Goal: Transaction & Acquisition: Purchase product/service

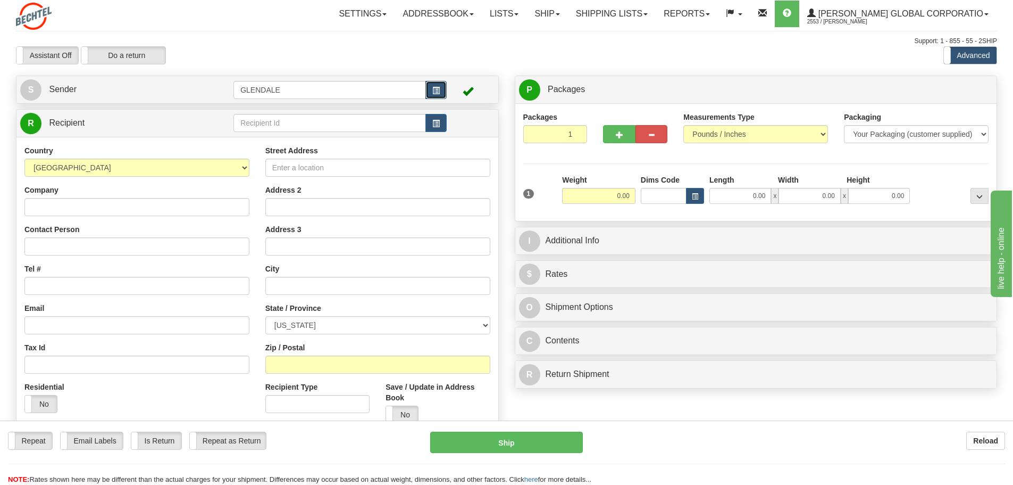
click at [433, 89] on span "button" at bounding box center [435, 90] width 7 height 7
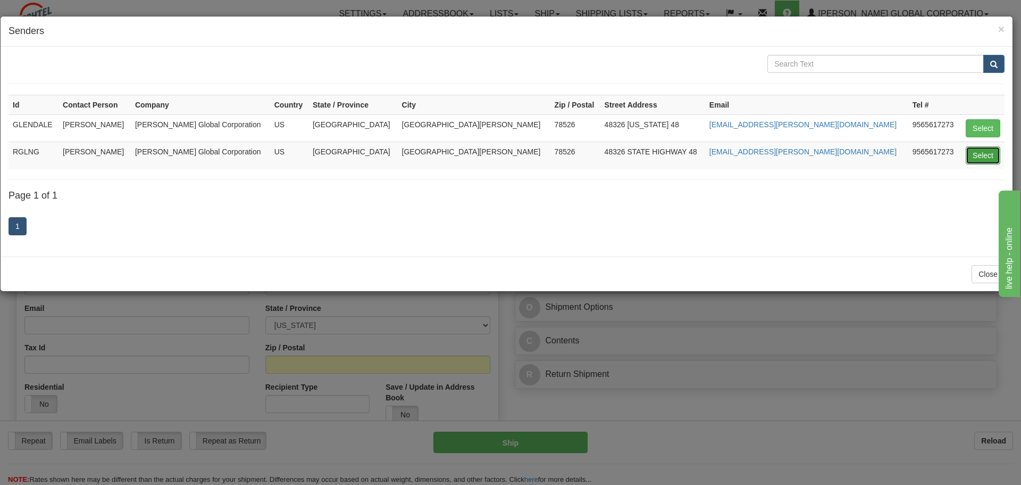
click at [973, 156] on button "Select" at bounding box center [983, 155] width 35 height 18
type input "RGLNG"
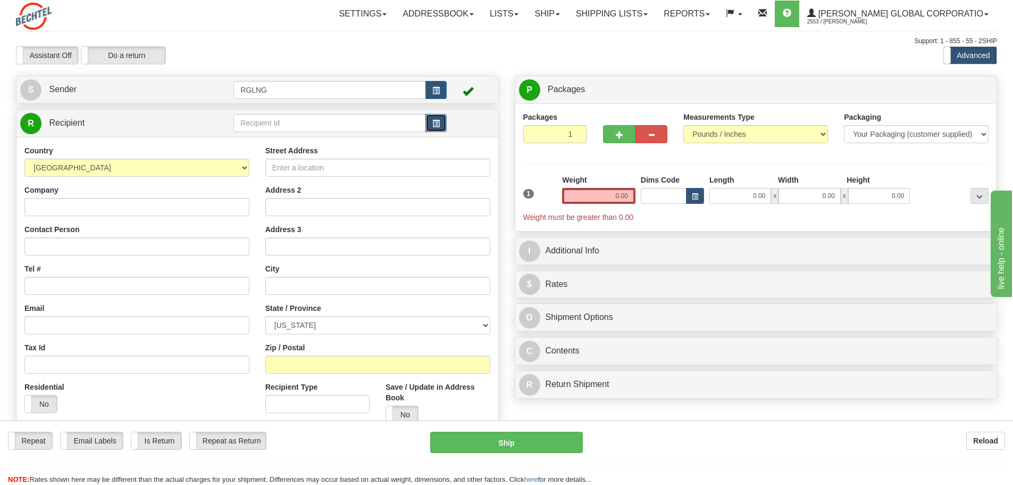
click at [436, 125] on span "button" at bounding box center [435, 123] width 7 height 7
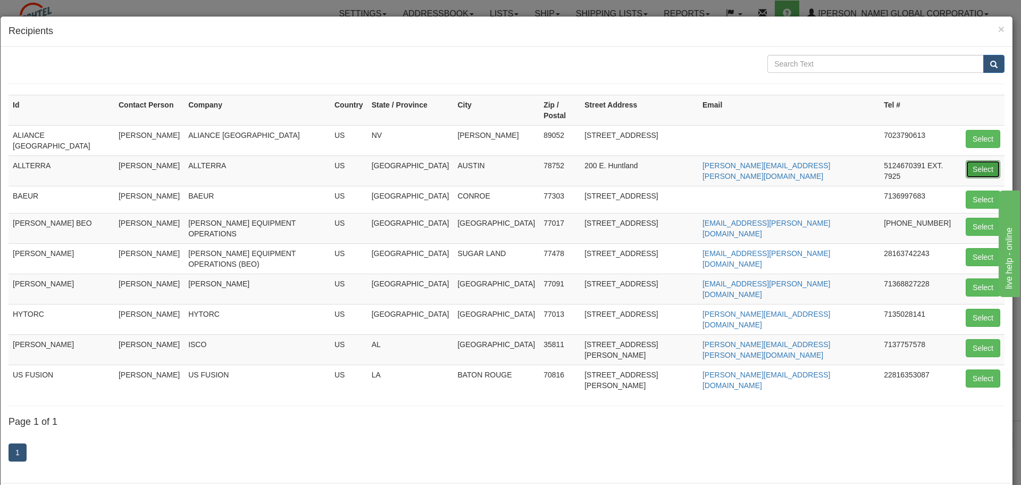
click at [984, 160] on button "Select" at bounding box center [983, 169] width 35 height 18
type input "ALLTERRA"
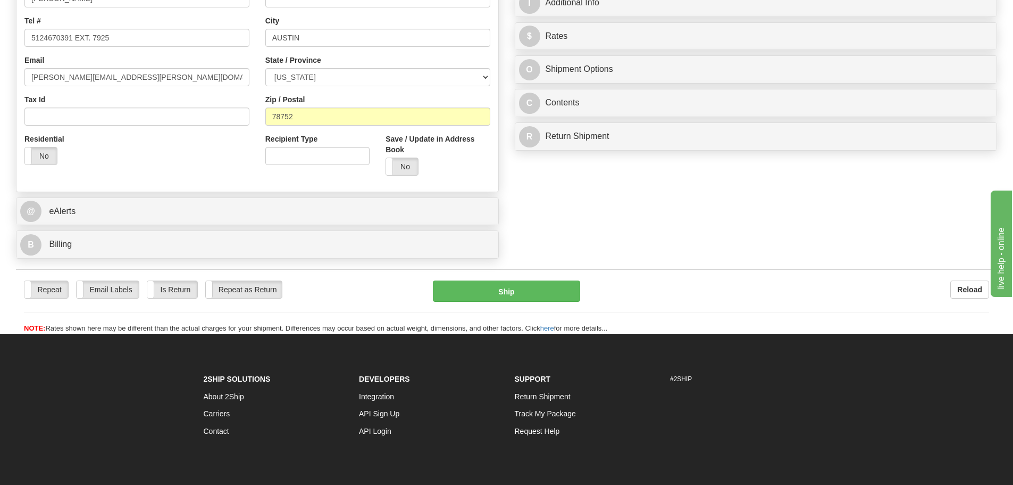
scroll to position [248, 0]
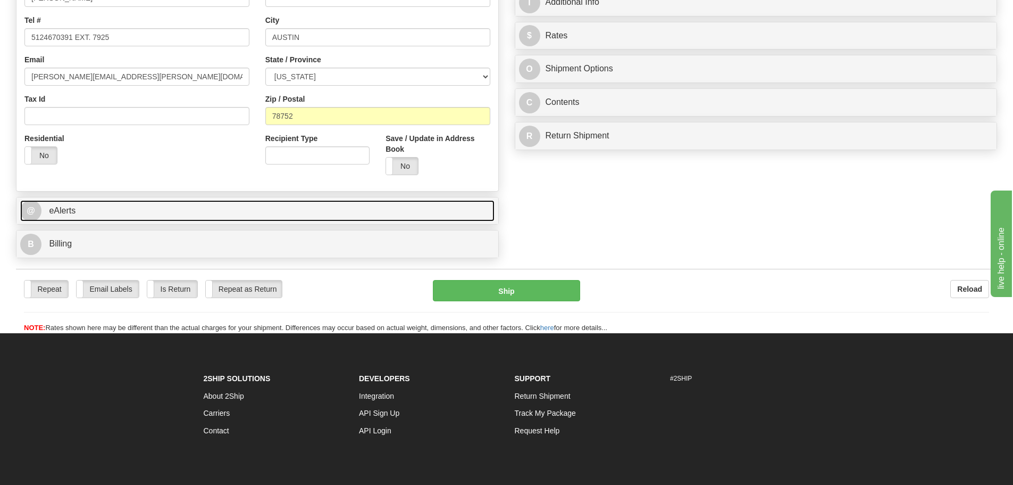
type input "0.00"
click at [282, 219] on link "@ eAlerts" at bounding box center [257, 211] width 474 height 22
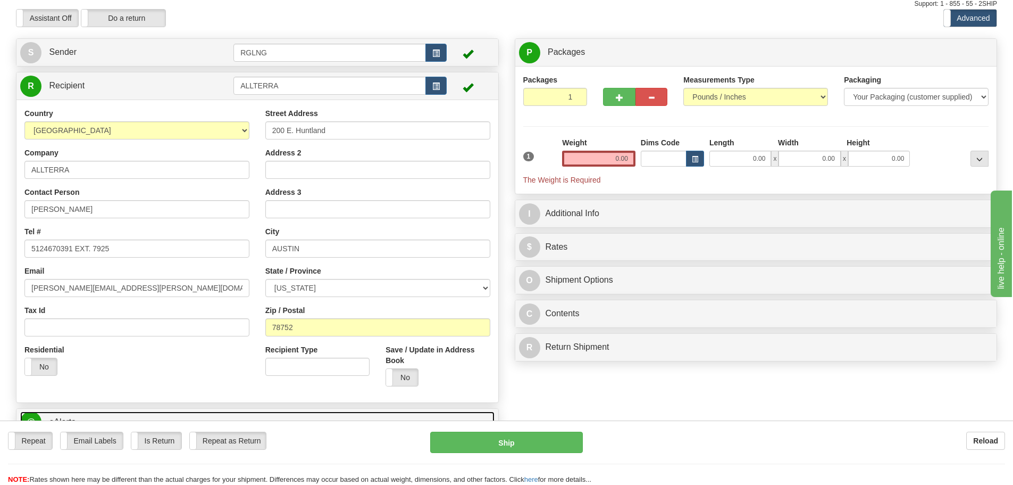
scroll to position [36, 0]
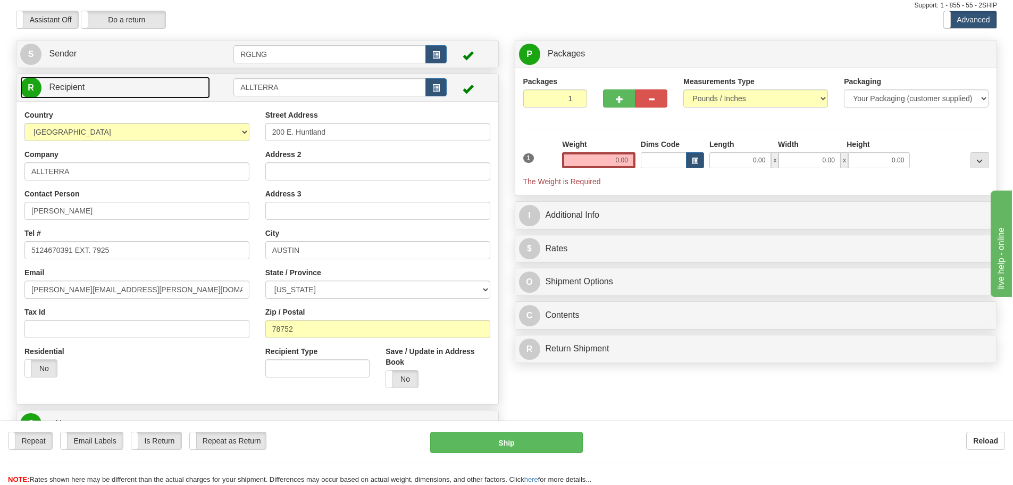
click at [180, 88] on link "R Recipient" at bounding box center [115, 88] width 190 height 22
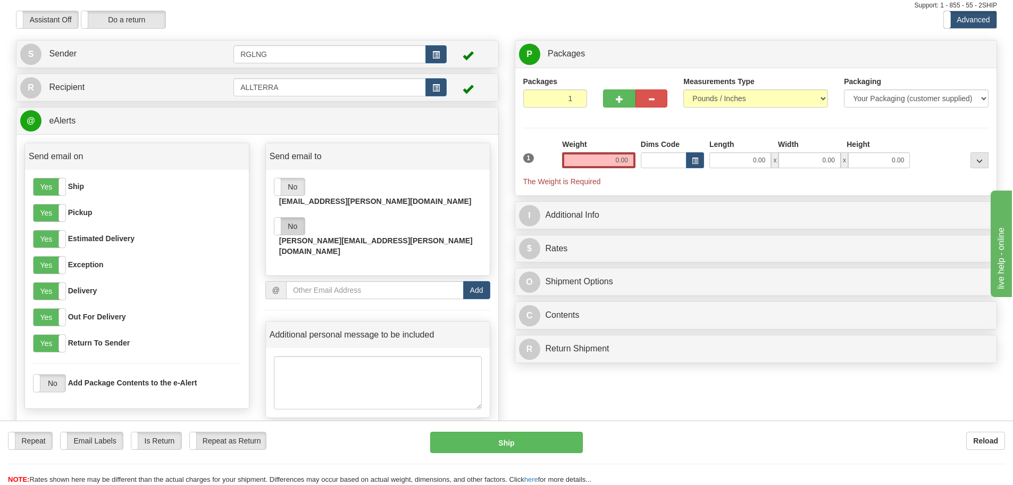
click at [293, 218] on label "No" at bounding box center [289, 226] width 30 height 17
click at [293, 218] on label "Yes" at bounding box center [289, 226] width 30 height 17
click at [341, 281] on input "email" at bounding box center [375, 290] width 178 height 18
paste input "invivar@Bechtel.com"
type input "invivar@Bechtel.com"
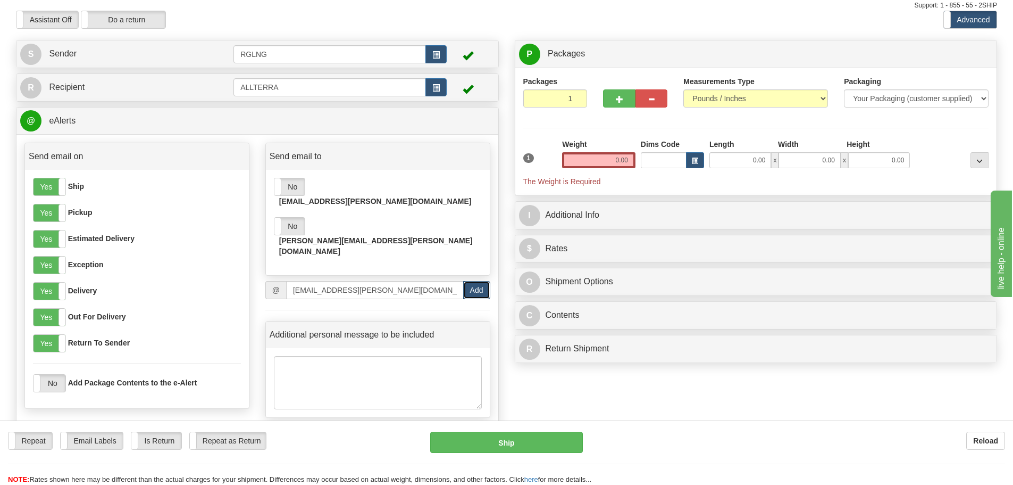
click at [475, 281] on button "Add" at bounding box center [476, 290] width 27 height 18
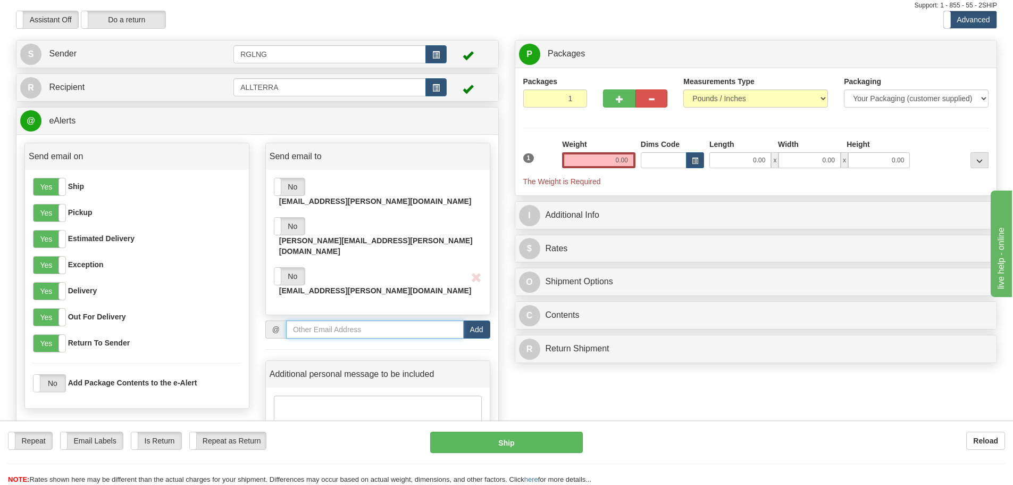
click at [380, 320] on input "email" at bounding box center [375, 329] width 178 height 18
paste input "eadrian1@bechtel.com"
type input "eadrian1@bechtel.com"
click at [469, 320] on button "Add" at bounding box center [476, 329] width 27 height 18
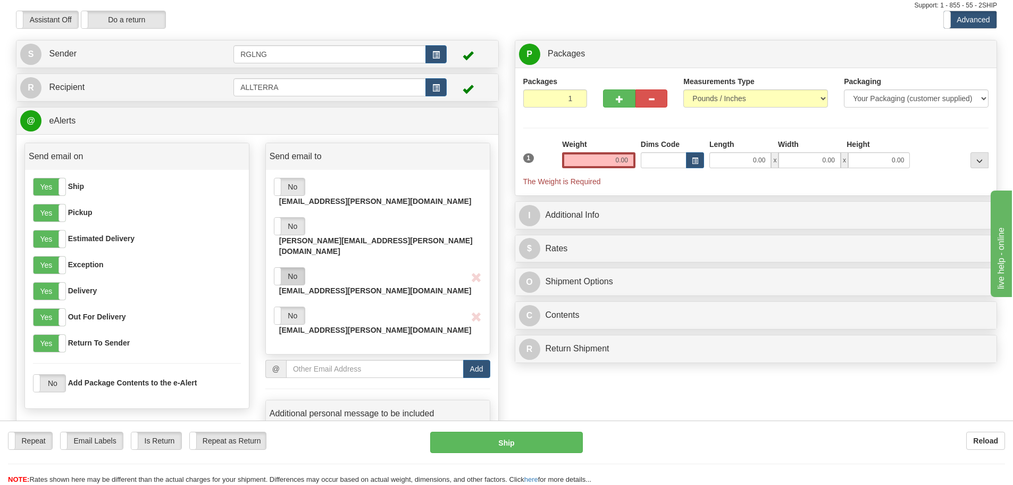
click at [294, 268] on label "No" at bounding box center [289, 276] width 30 height 17
click at [294, 307] on label "No" at bounding box center [289, 315] width 30 height 17
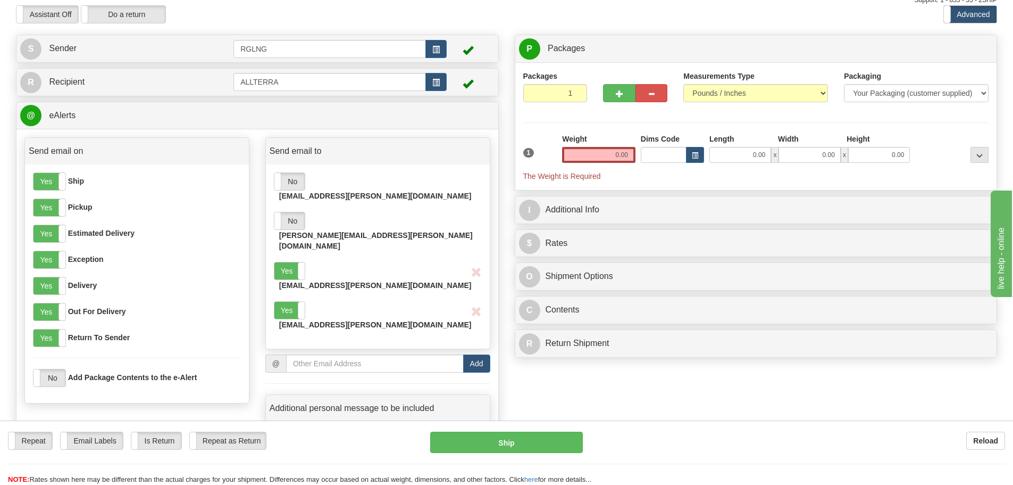
scroll to position [0, 0]
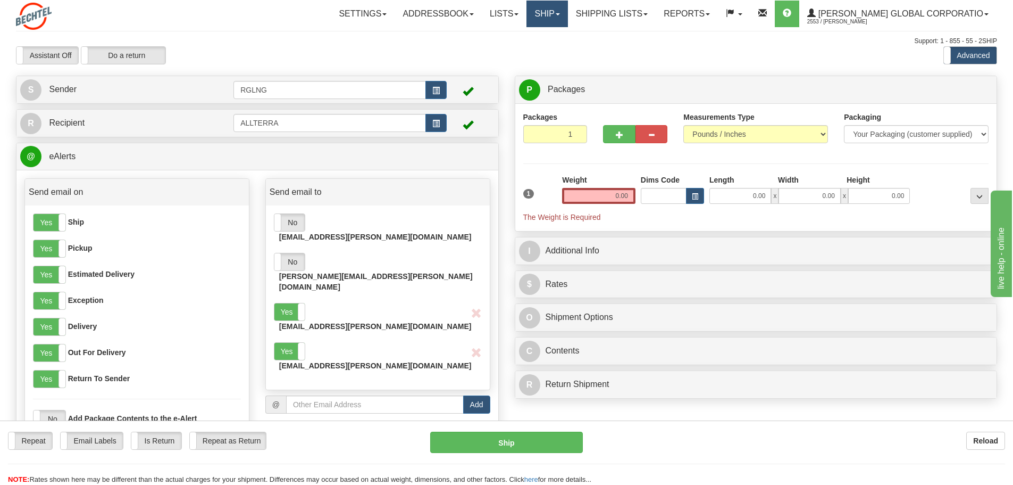
click at [568, 16] on link "Ship" at bounding box center [547, 14] width 41 height 27
click at [527, 11] on link "Lists" at bounding box center [504, 14] width 45 height 27
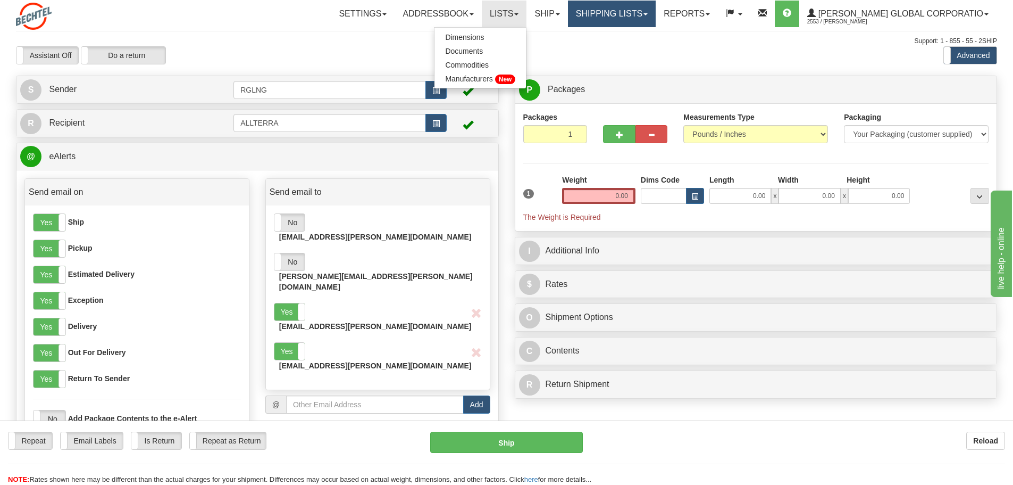
click at [651, 15] on link "Shipping lists" at bounding box center [612, 14] width 88 height 27
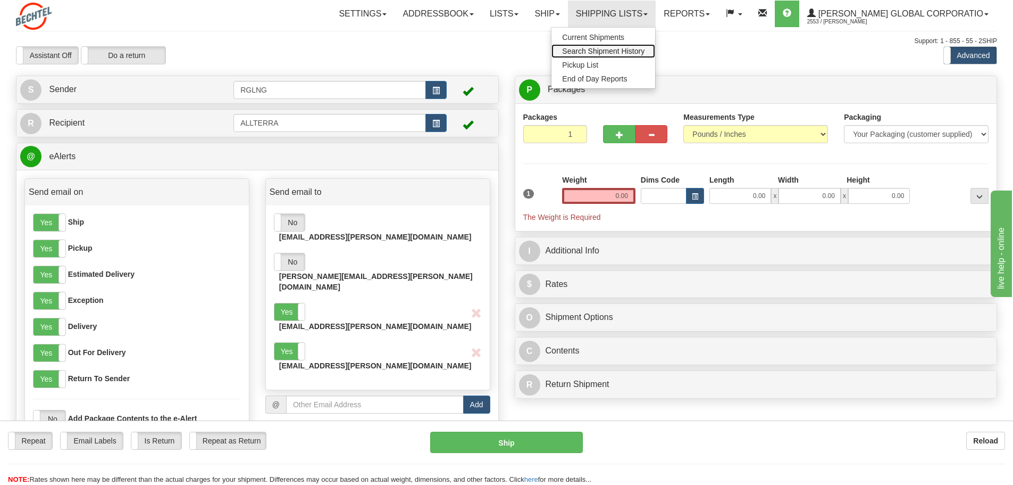
click at [645, 51] on span "Search Shipment History" at bounding box center [603, 51] width 82 height 9
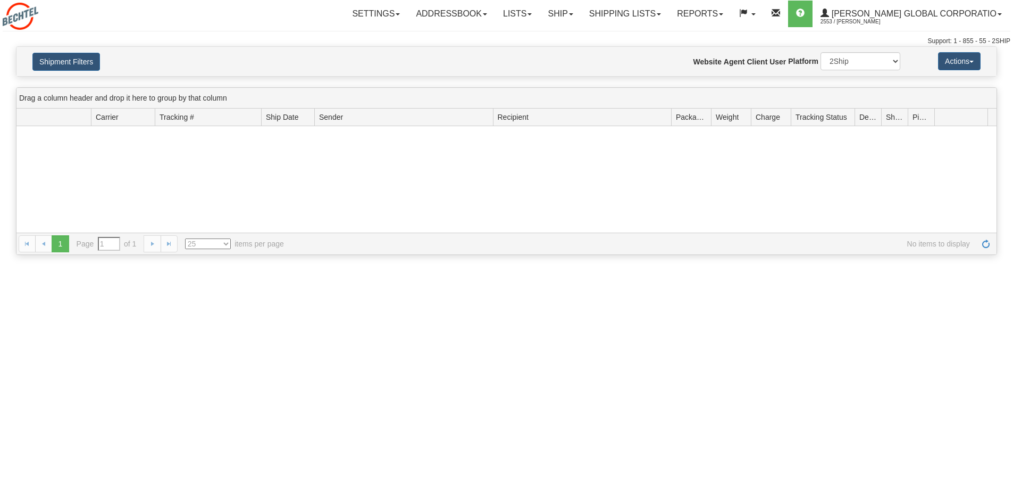
type input "From 09/08/2025 To 09/09/2025"
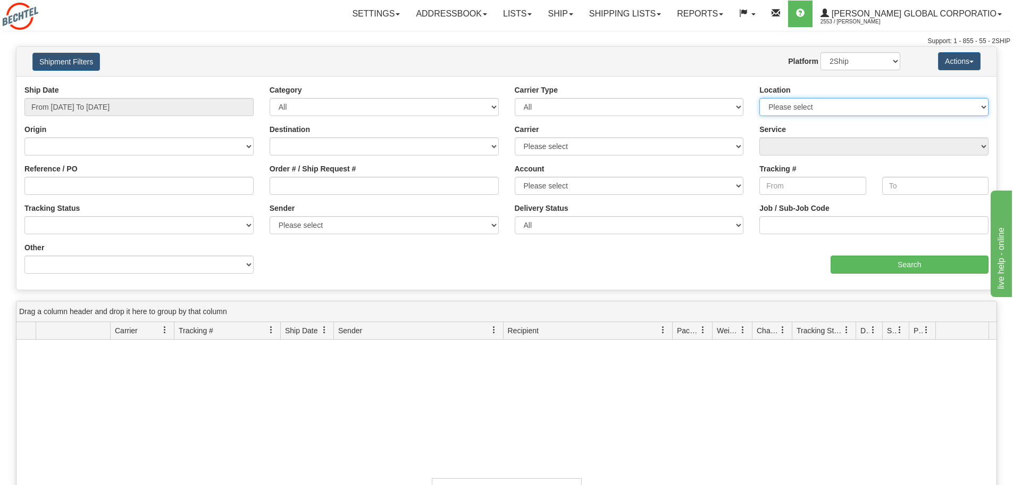
click at [858, 105] on select "Please select GLENDALE" at bounding box center [874, 107] width 229 height 18
select select "5658"
click at [760, 98] on select "Please select GLENDALE" at bounding box center [874, 107] width 229 height 18
click at [851, 266] on input "Search" at bounding box center [910, 264] width 158 height 18
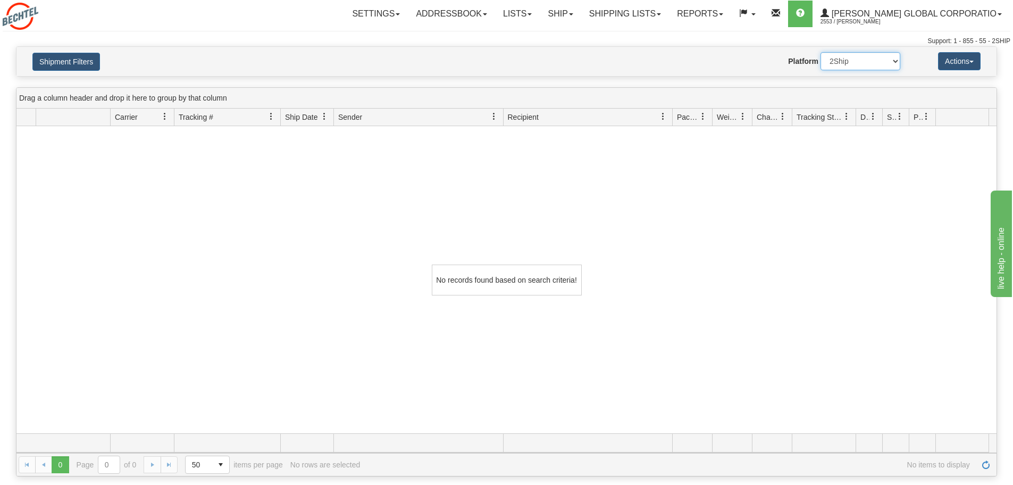
click at [883, 62] on select "2Ship Imported" at bounding box center [861, 61] width 80 height 18
click at [891, 61] on select "2Ship Imported" at bounding box center [861, 61] width 80 height 18
click at [49, 60] on button "Shipment Filters" at bounding box center [66, 62] width 68 height 18
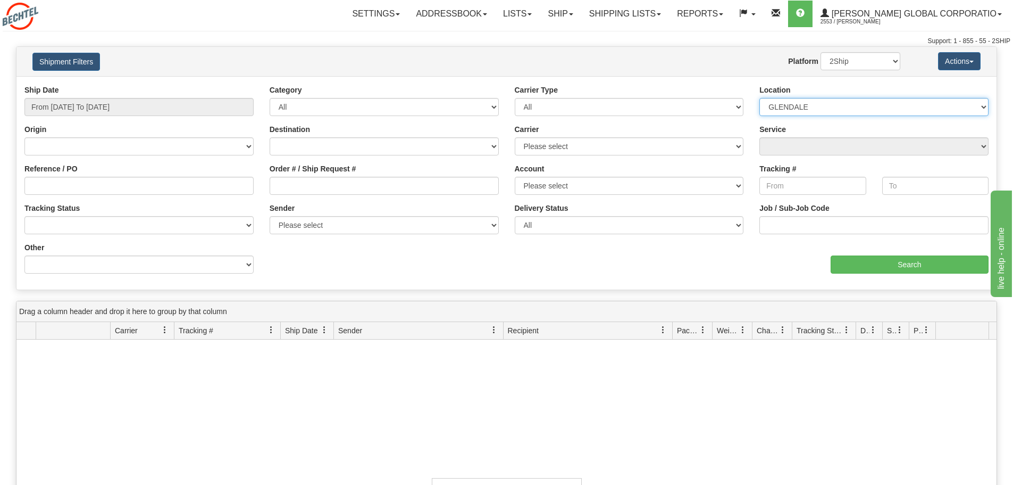
click at [816, 107] on select "Please select GLENDALE" at bounding box center [874, 107] width 229 height 18
click at [820, 105] on select "Please select GLENDALE" at bounding box center [874, 107] width 229 height 18
click at [812, 105] on select "Please select GLENDALE" at bounding box center [874, 107] width 229 height 18
select select
click at [760, 98] on select "Please select GLENDALE" at bounding box center [874, 107] width 229 height 18
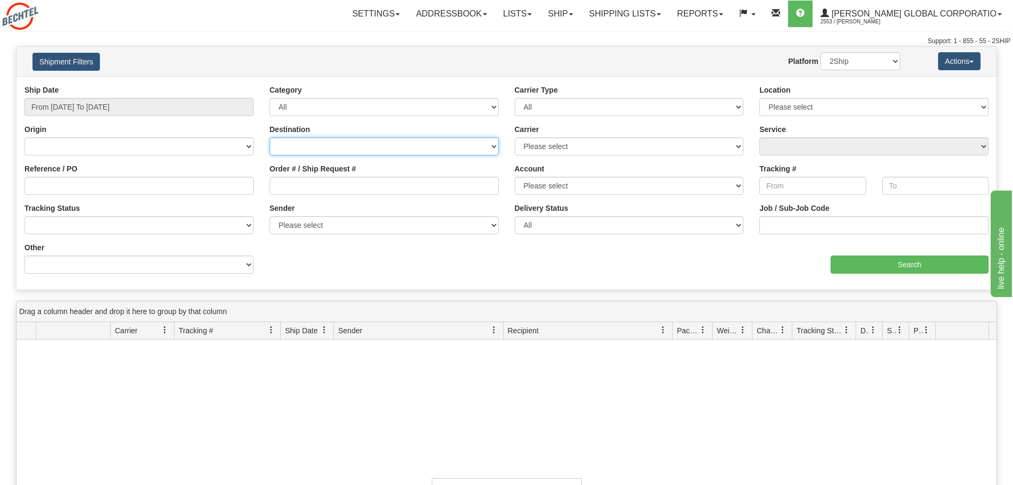
click at [498, 144] on select "Canada United States Mexico Puerto Rico Romania Australia New Zealand SouthAfri…" at bounding box center [384, 146] width 229 height 18
click at [495, 144] on select "Canada United States Mexico Puerto Rico Romania Australia New Zealand SouthAfri…" at bounding box center [384, 146] width 229 height 18
click at [492, 109] on select "All Inbound Outbound" at bounding box center [384, 107] width 229 height 18
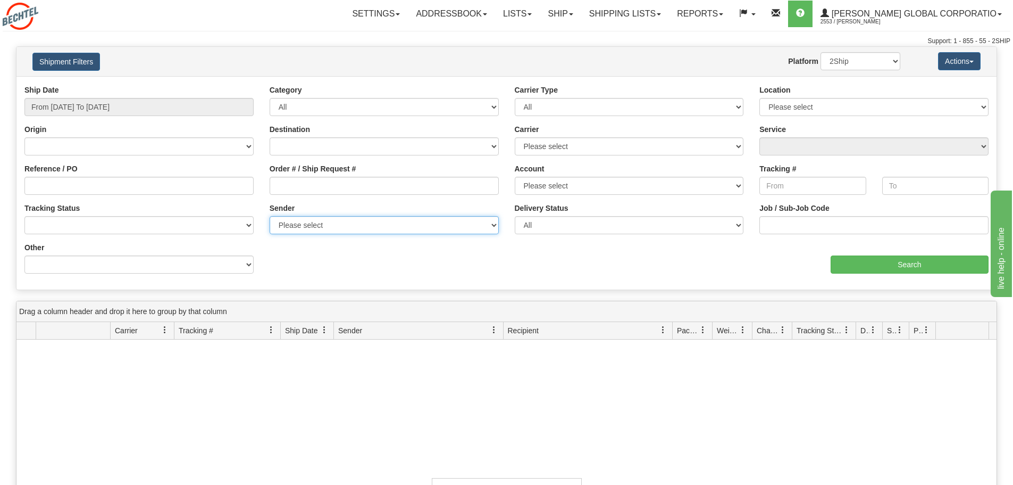
click at [490, 224] on select "Please select Bechtel Global Corporation, Meza, Nora Meza, (US) Bechtel Global …" at bounding box center [384, 225] width 229 height 18
click at [270, 216] on select "Please select Bechtel Global Corporation, Meza, Nora Meza, (US) Bechtel Global …" at bounding box center [384, 225] width 229 height 18
click at [879, 264] on input "Search" at bounding box center [910, 264] width 158 height 18
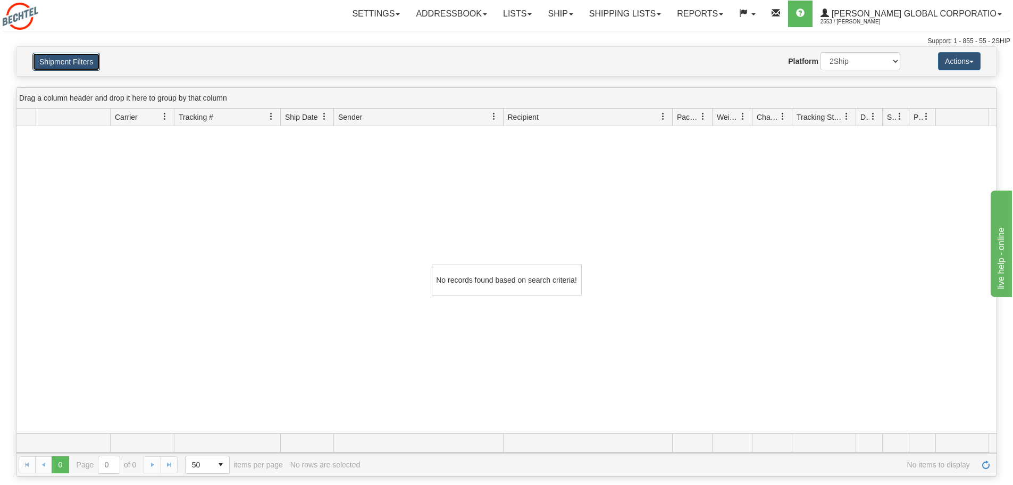
click at [55, 60] on button "Shipment Filters" at bounding box center [66, 62] width 68 height 18
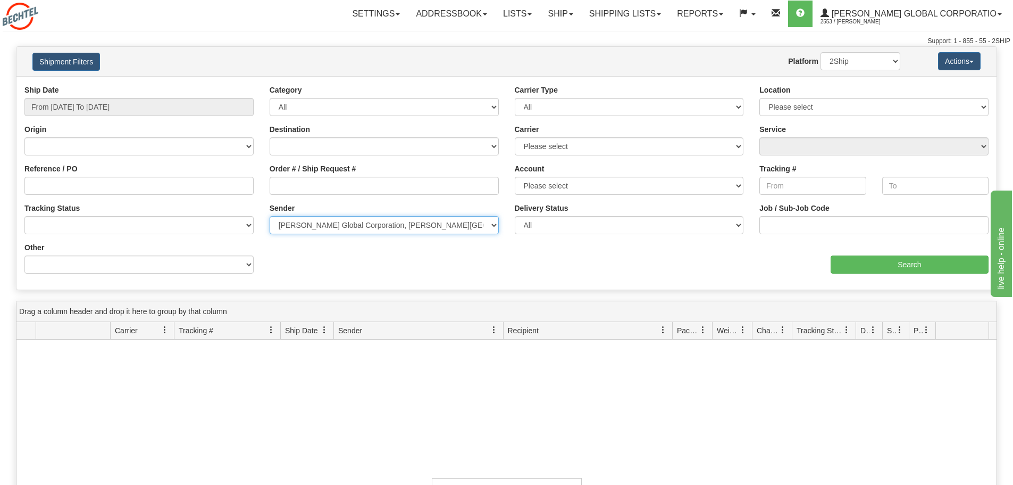
click at [490, 227] on select "Please select Bechtel Global Corporation, Meza, Nora Meza, (US) Bechtel Global …" at bounding box center [384, 225] width 229 height 18
select select "208872"
click at [270, 216] on select "Please select Bechtel Global Corporation, Meza, Nora Meza, (US) Bechtel Global …" at bounding box center [384, 225] width 229 height 18
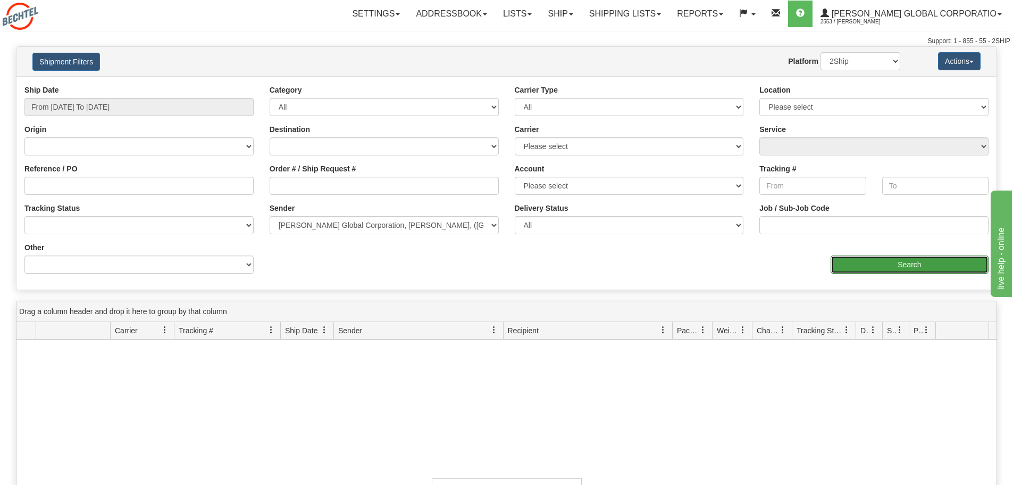
click at [892, 264] on input "Search" at bounding box center [910, 264] width 158 height 18
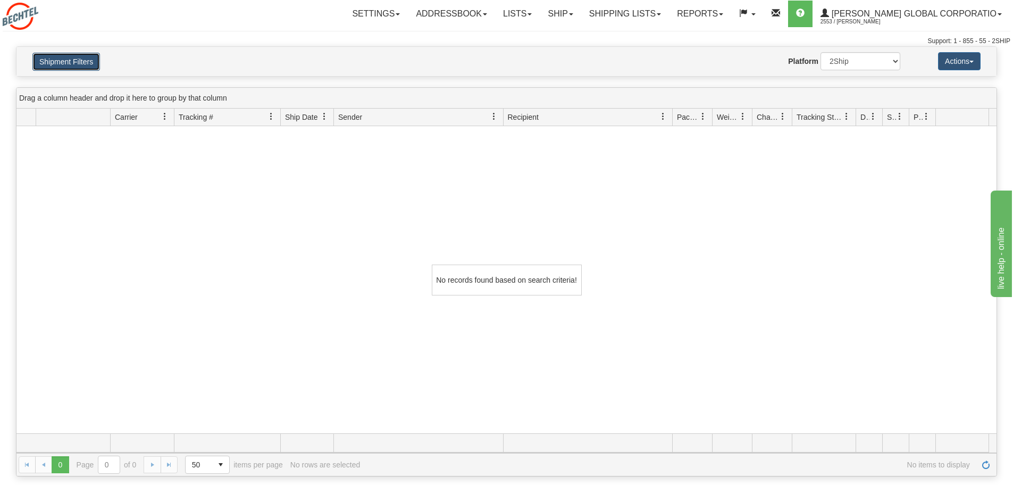
click at [44, 57] on button "Shipment Filters" at bounding box center [66, 62] width 68 height 18
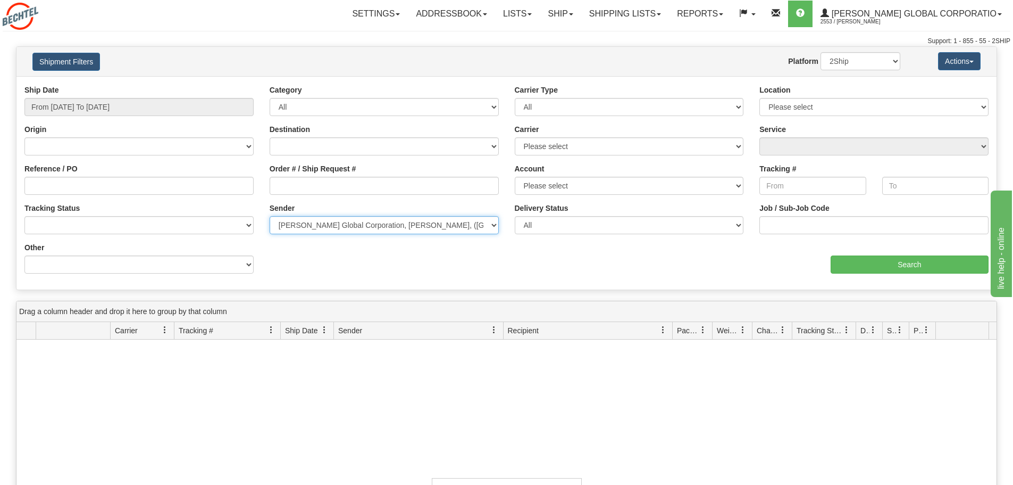
click at [491, 222] on select "Please select Bechtel Global Corporation, Meza, Nora Meza, (US) Bechtel Global …" at bounding box center [384, 225] width 229 height 18
select select
click at [270, 216] on select "Please select Bechtel Global Corporation, Meza, Nora Meza, (US) Bechtel Global …" at bounding box center [384, 225] width 229 height 18
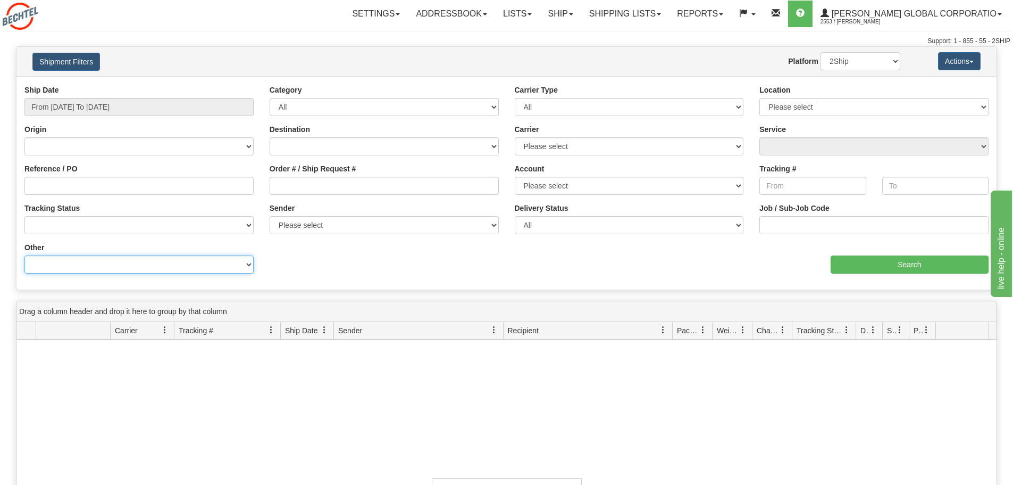
click at [242, 265] on select "Billing Account # Billing Type BOL # (LTL) Commodity Or Documents Consolidation…" at bounding box center [138, 264] width 229 height 18
click at [496, 110] on select "All Inbound Outbound" at bounding box center [384, 107] width 229 height 18
click at [503, 155] on div "Destination Canada United States Mexico Puerto Rico Romania Australia New Zeala…" at bounding box center [384, 143] width 245 height 39
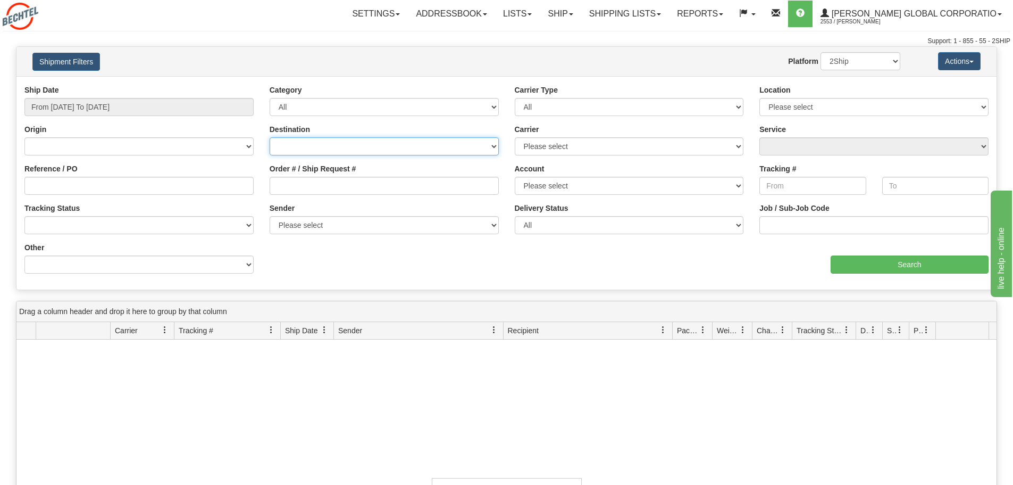
click at [496, 154] on select "Canada United States Mexico Puerto Rico Romania Australia New Zealand SouthAfri…" at bounding box center [384, 146] width 229 height 18
click at [492, 147] on select "Canada United States Mexico Puerto Rico Romania Australia New Zealand SouthAfri…" at bounding box center [384, 146] width 229 height 18
select select "US"
click at [270, 137] on select "Canada United States Mexico Puerto Rico Romania Australia New Zealand SouthAfri…" at bounding box center [384, 146] width 229 height 18
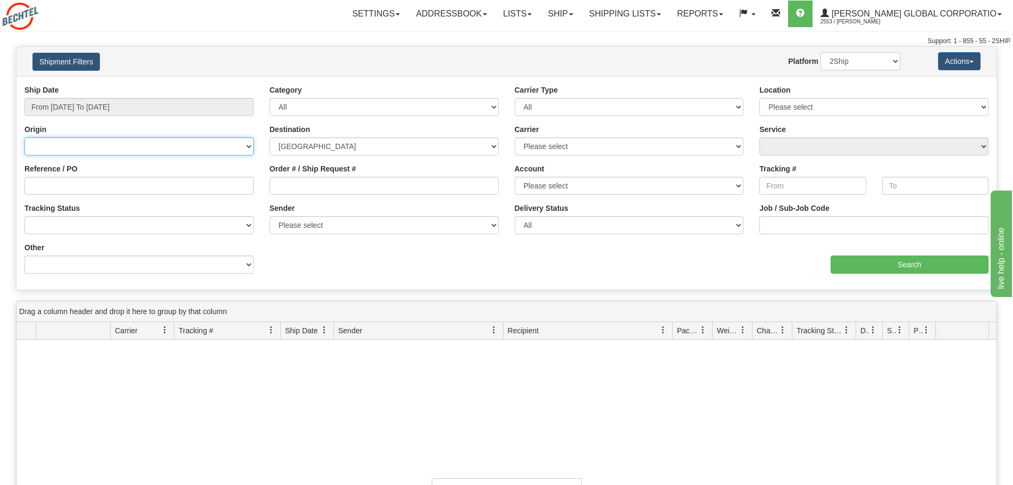
click at [244, 145] on select "Canada United States Mexico Puerto Rico Romania Australia New Zealand SouthAfri…" at bounding box center [138, 146] width 229 height 18
select select "US"
click at [24, 137] on select "Canada United States Mexico Puerto Rico Romania Australia New Zealand SouthAfri…" at bounding box center [138, 146] width 229 height 18
click at [814, 185] on input "Tracking #" at bounding box center [813, 186] width 106 height 18
click at [895, 168] on div "Tracking To" at bounding box center [935, 178] width 106 height 31
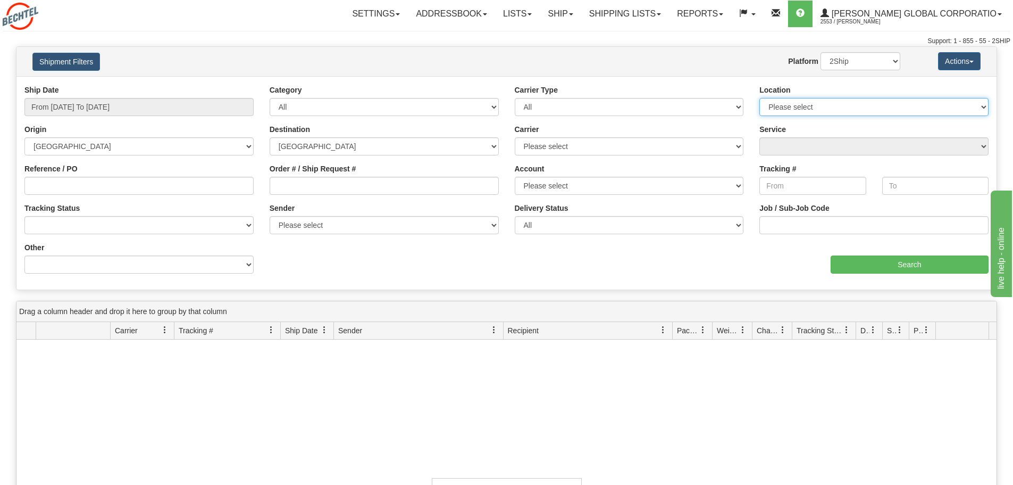
click at [986, 106] on select "Please select GLENDALE" at bounding box center [874, 107] width 229 height 18
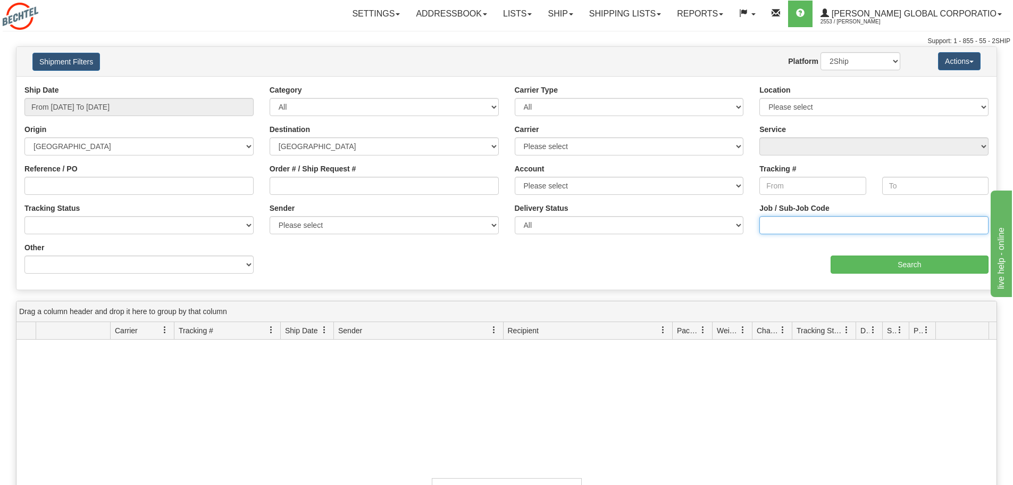
click at [821, 221] on input "Job / Sub-Job Code" at bounding box center [874, 225] width 229 height 18
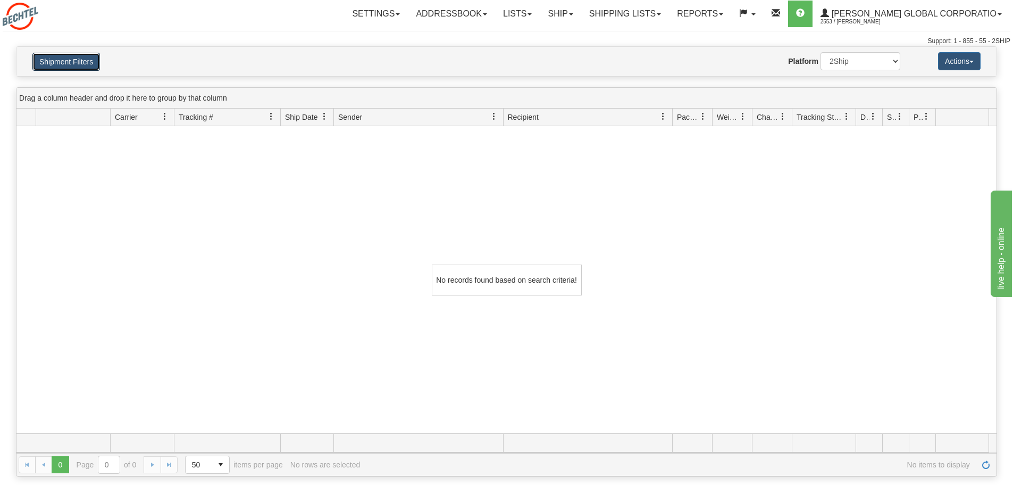
drag, startPoint x: 80, startPoint y: 61, endPoint x: 132, endPoint y: 64, distance: 52.8
click at [80, 61] on button "Shipment Filters" at bounding box center [66, 62] width 68 height 18
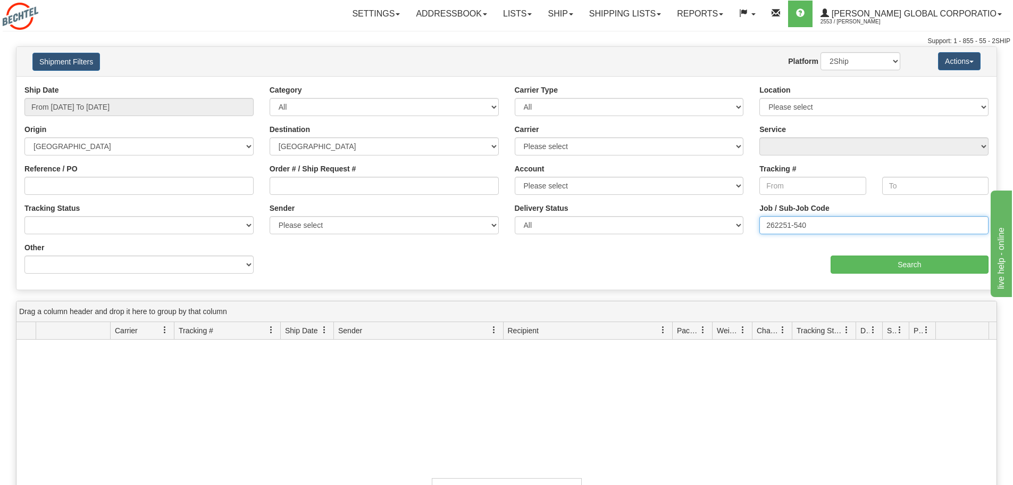
click at [777, 222] on input "262251-540" at bounding box center [874, 225] width 229 height 18
type input "26251-540"
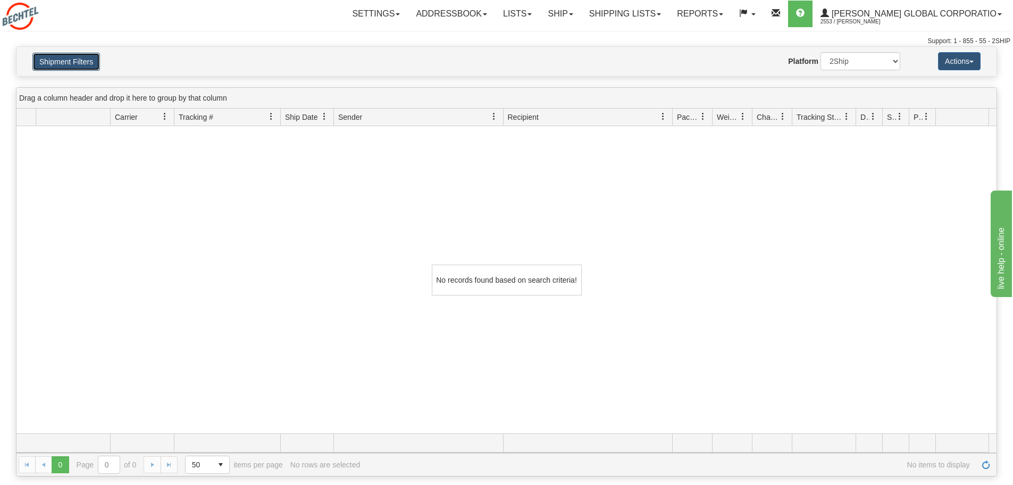
click at [69, 66] on button "Shipment Filters" at bounding box center [66, 62] width 68 height 18
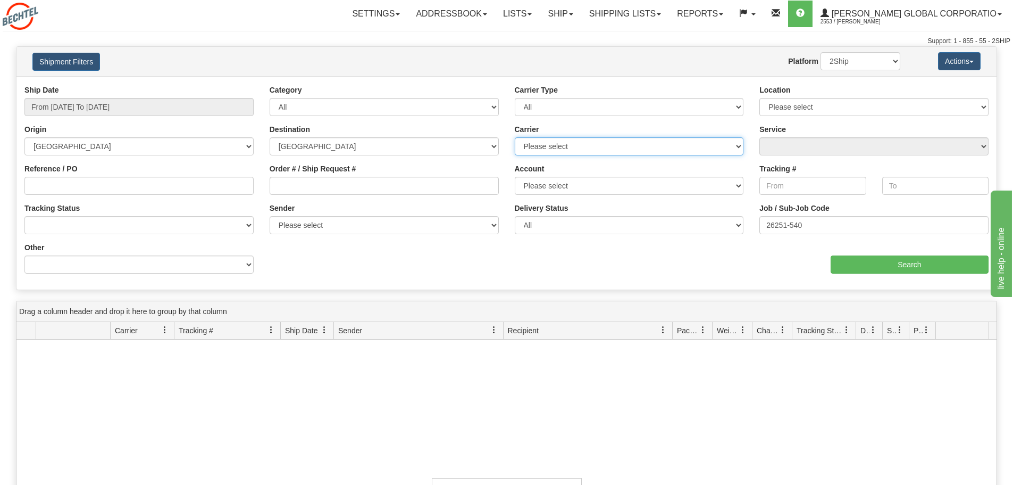
click at [591, 144] on select "Please select DHL FedEx Express® FedEx® LTL UPS" at bounding box center [629, 146] width 229 height 18
click at [614, 103] on select "All Most Common Small Package (Parcel / Courier) International Less Than Truckl…" at bounding box center [629, 107] width 229 height 18
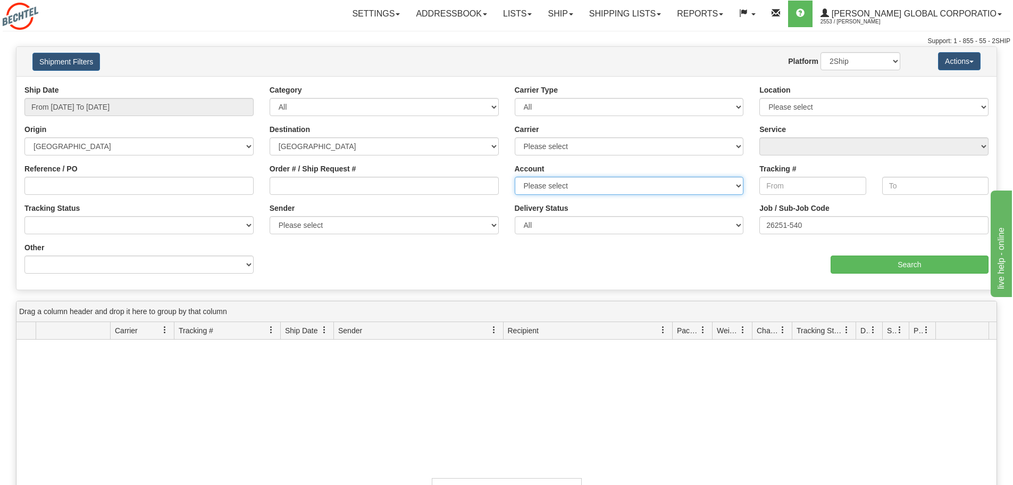
click at [586, 186] on select "Please select FedEx Glendale DHL Glendale" at bounding box center [629, 186] width 229 height 18
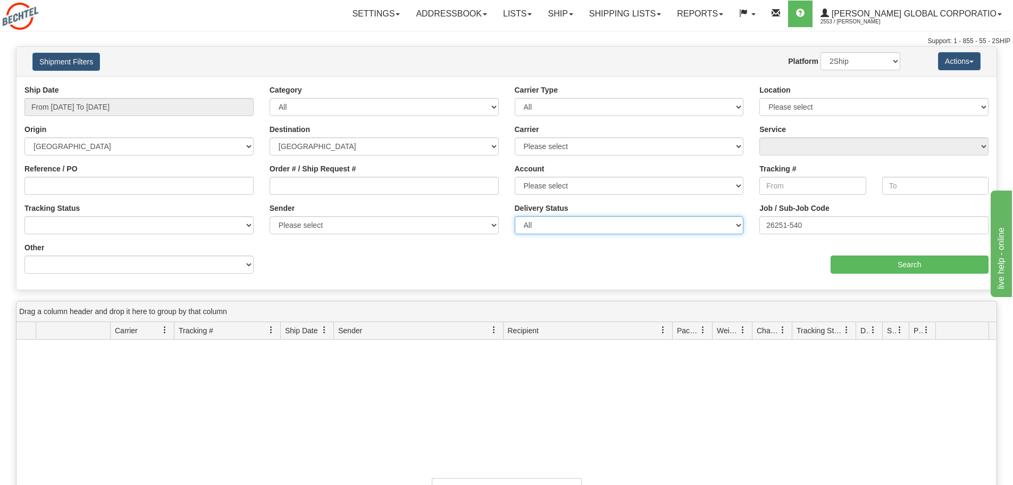
click at [565, 219] on select "All Unknown On Time Late" at bounding box center [629, 225] width 229 height 18
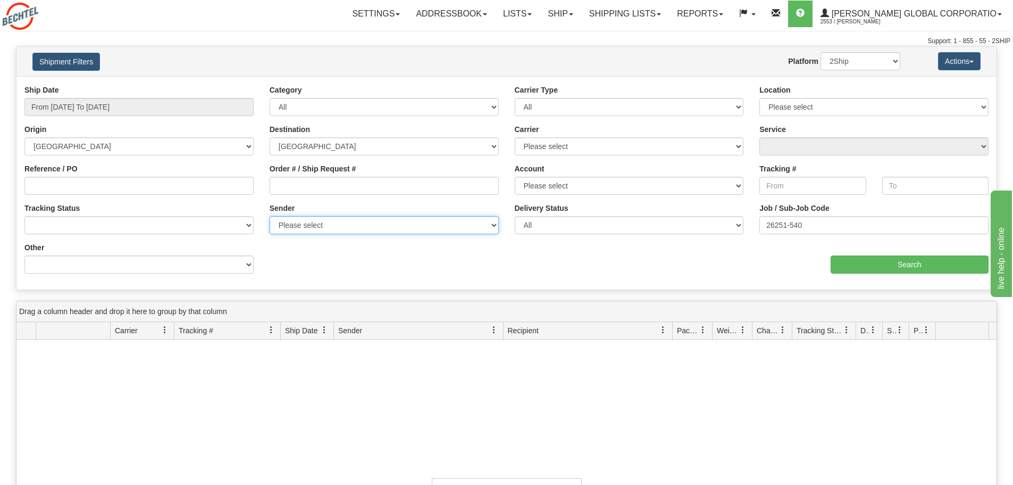
click at [489, 231] on select "Please select Bechtel Global Corporation, Meza, Nora Meza, (US) Bechtel Global …" at bounding box center [384, 225] width 229 height 18
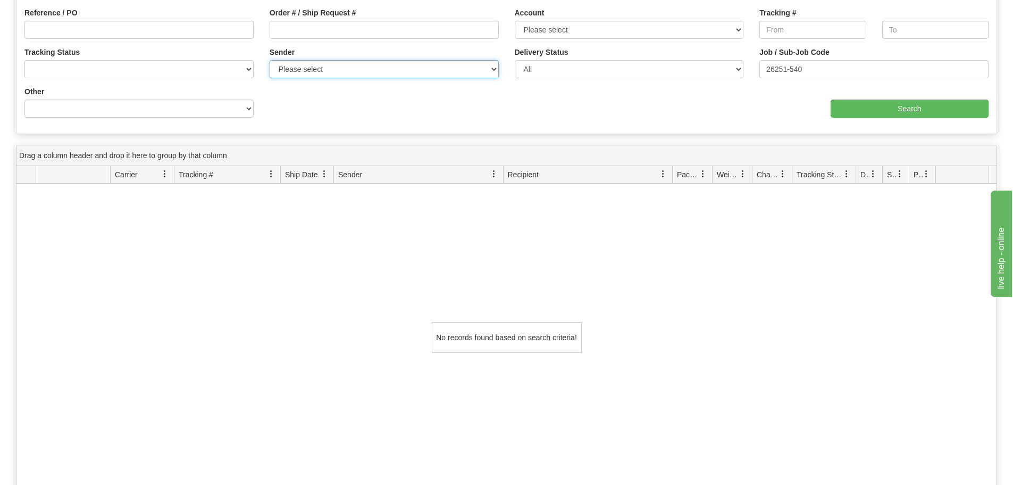
scroll to position [36, 0]
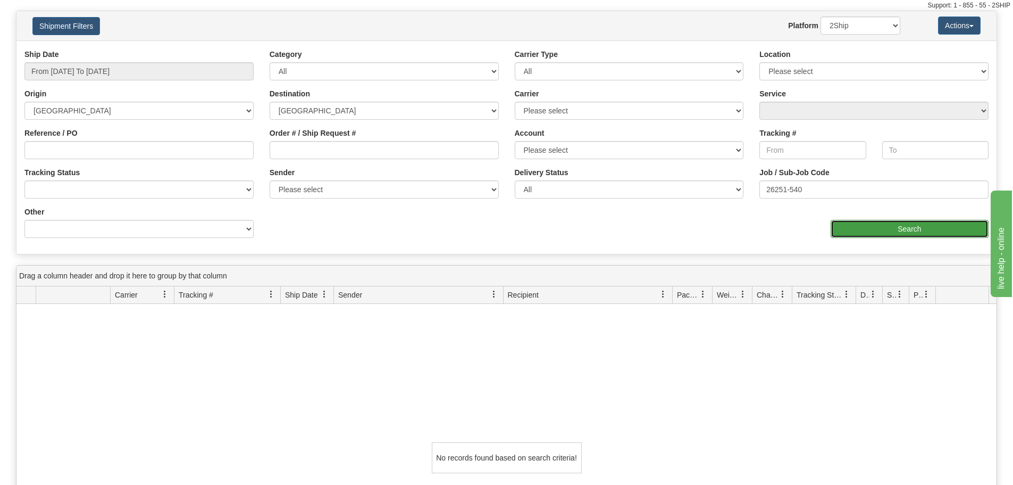
click at [886, 232] on input "Search" at bounding box center [910, 229] width 158 height 18
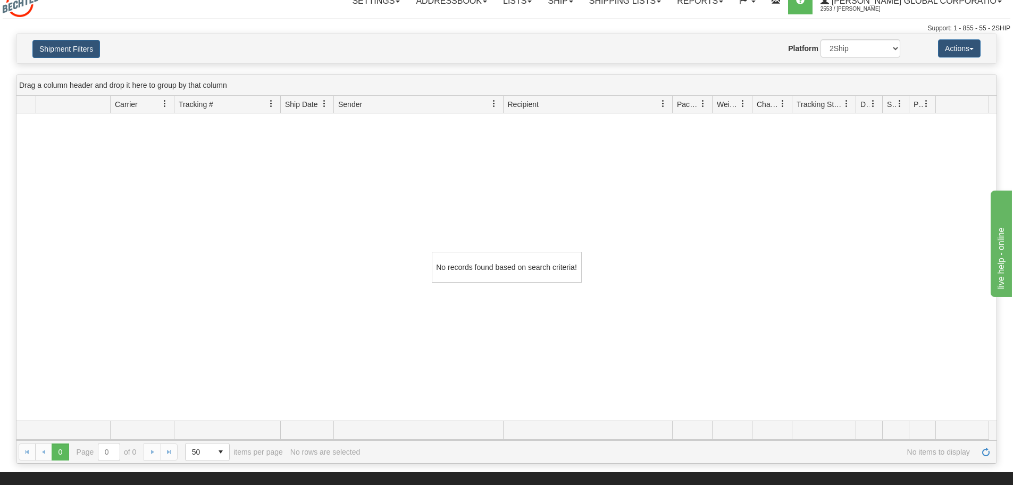
scroll to position [0, 0]
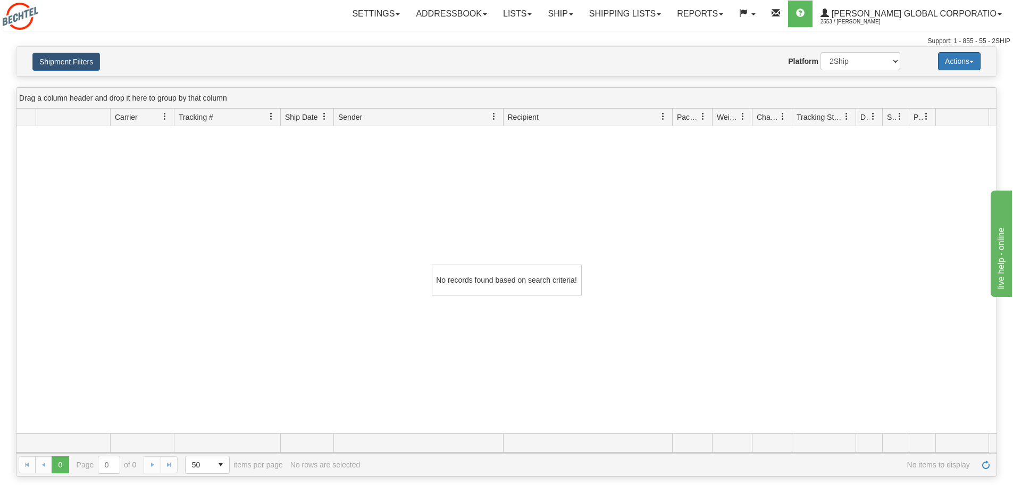
click at [974, 59] on button "Actions" at bounding box center [959, 61] width 43 height 18
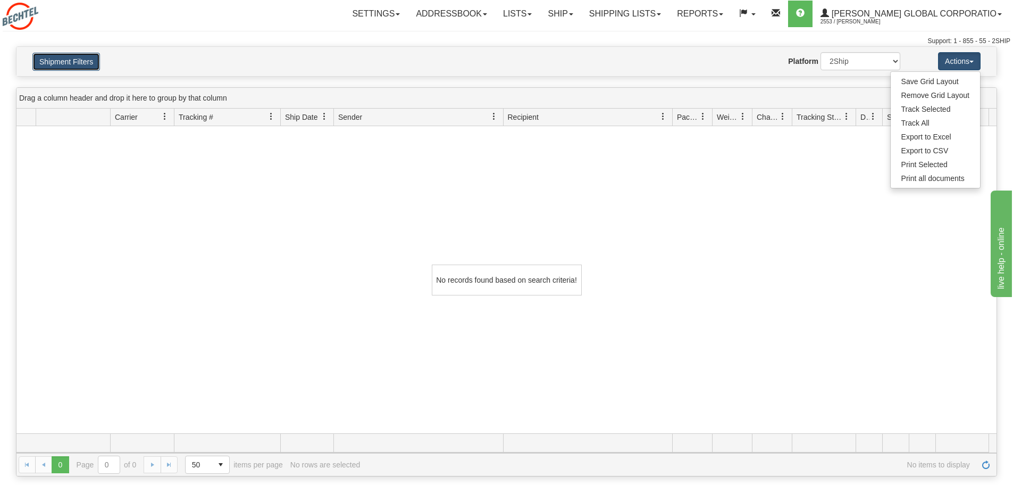
click at [53, 64] on button "Shipment Filters" at bounding box center [66, 62] width 68 height 18
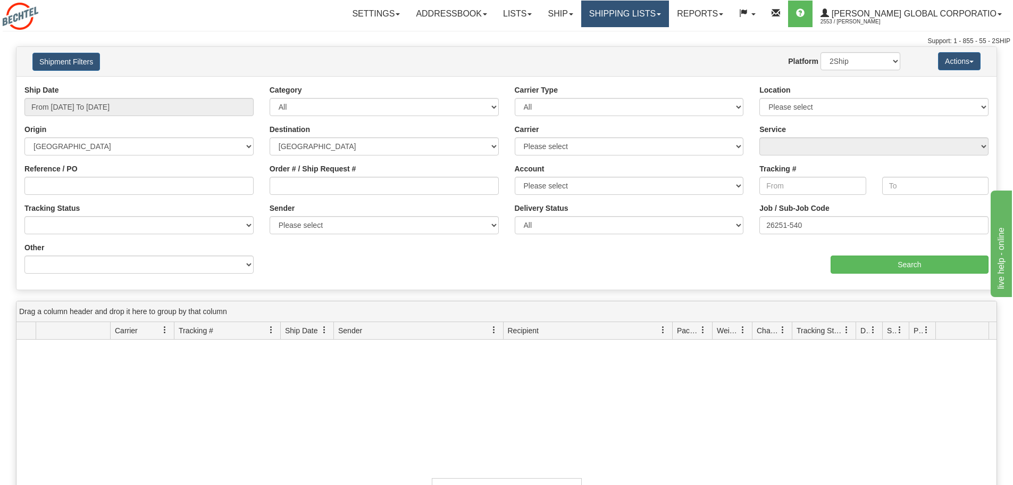
click at [665, 11] on link "Shipping lists" at bounding box center [625, 14] width 88 height 27
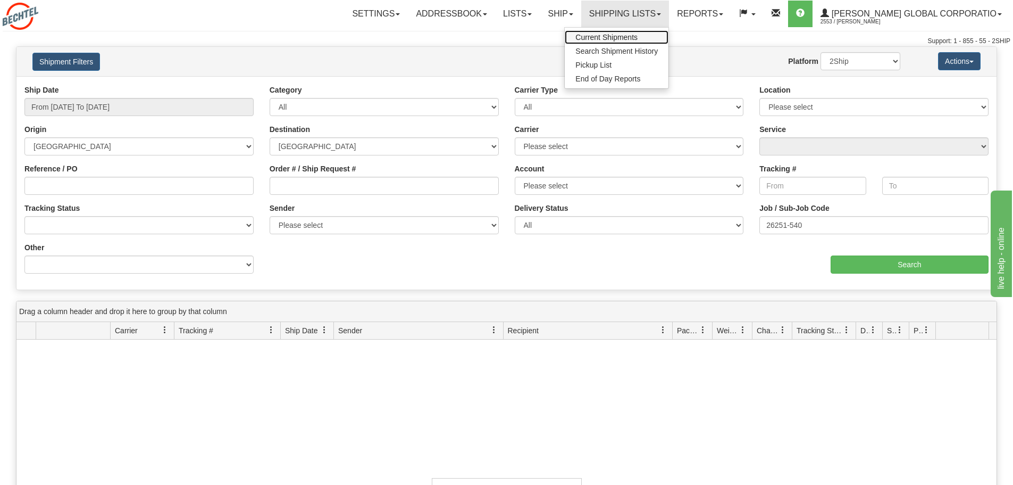
click at [638, 34] on span "Current Shipments" at bounding box center [607, 37] width 62 height 9
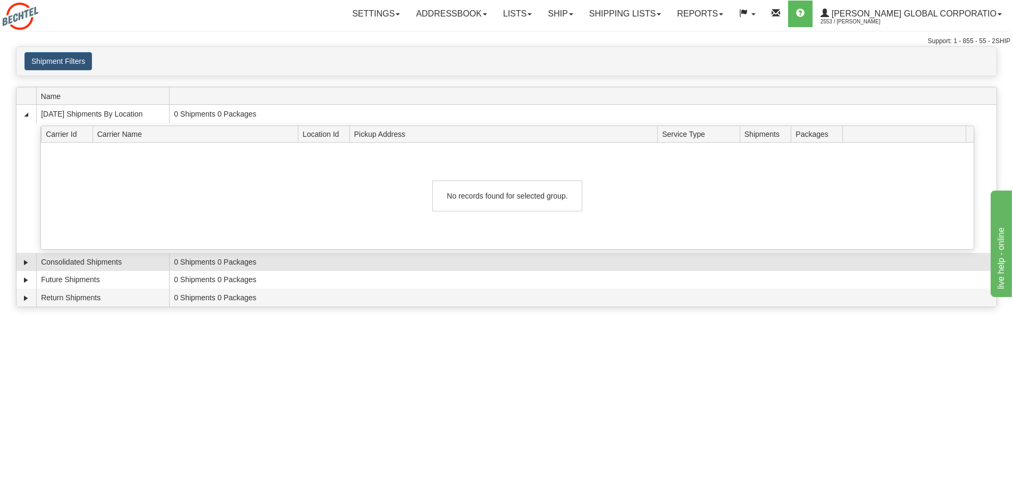
click at [99, 264] on td "Consolidated Shipments" at bounding box center [102, 262] width 133 height 18
click at [24, 263] on link "Expand" at bounding box center [26, 262] width 11 height 11
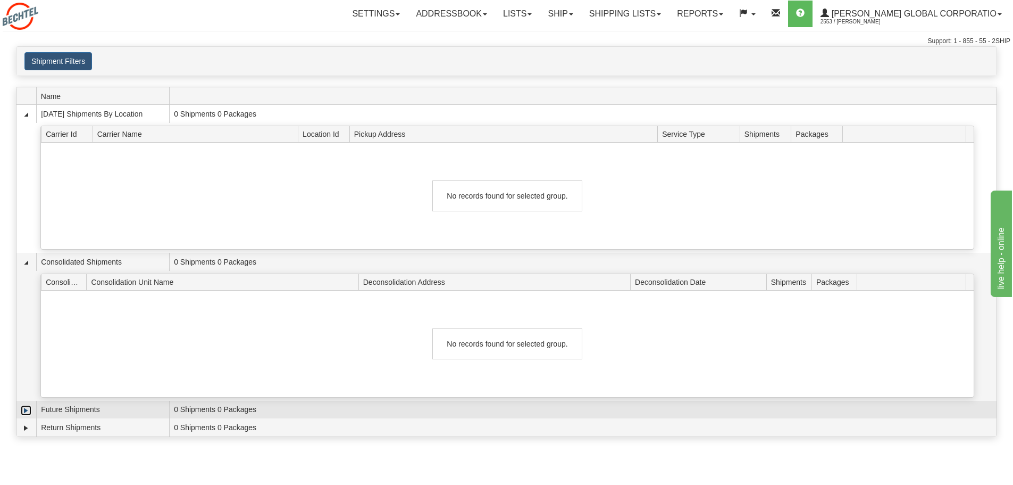
click at [22, 412] on link "Expand" at bounding box center [26, 410] width 11 height 11
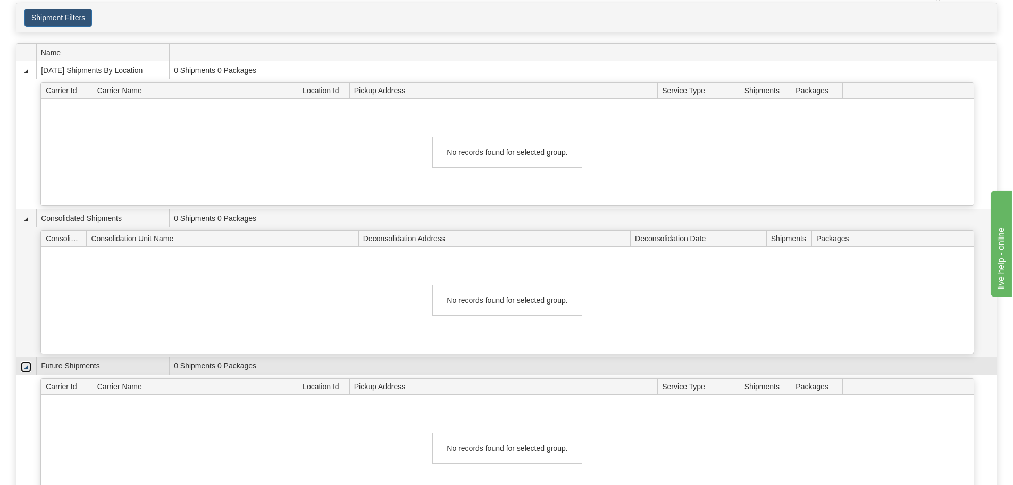
scroll to position [177, 0]
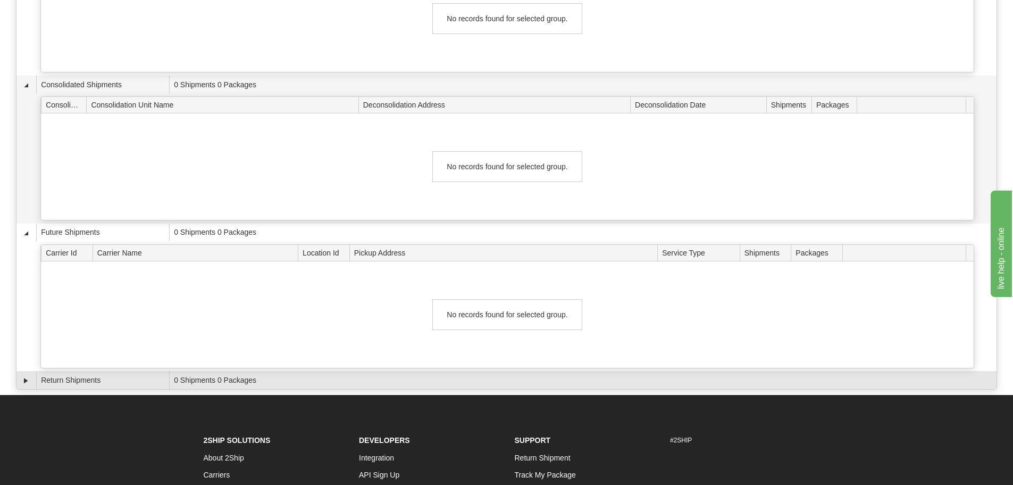
click at [26, 374] on td at bounding box center [26, 380] width 20 height 18
click at [24, 384] on link "Expand" at bounding box center [26, 380] width 11 height 11
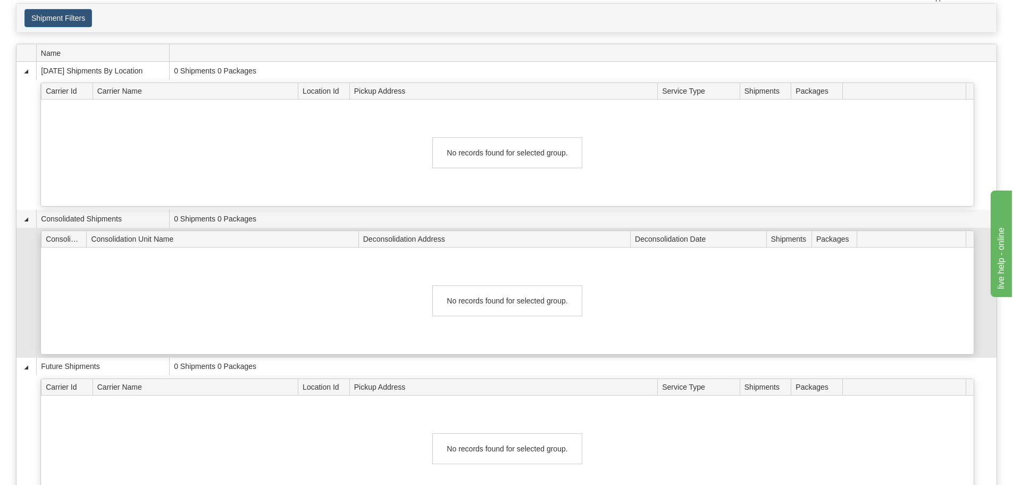
scroll to position [0, 0]
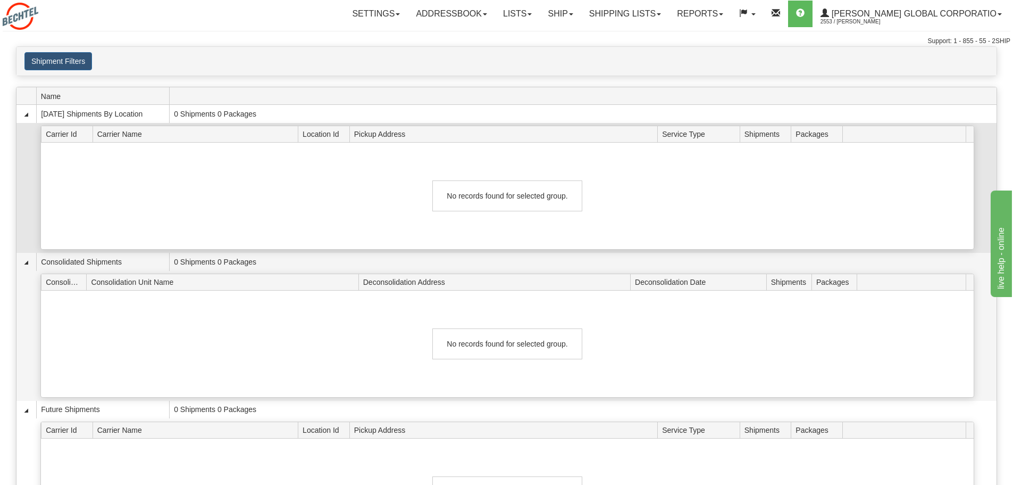
click at [504, 175] on div "No records found for selected group." at bounding box center [507, 196] width 933 height 106
click at [496, 183] on div "No records found for selected group." at bounding box center [507, 195] width 150 height 31
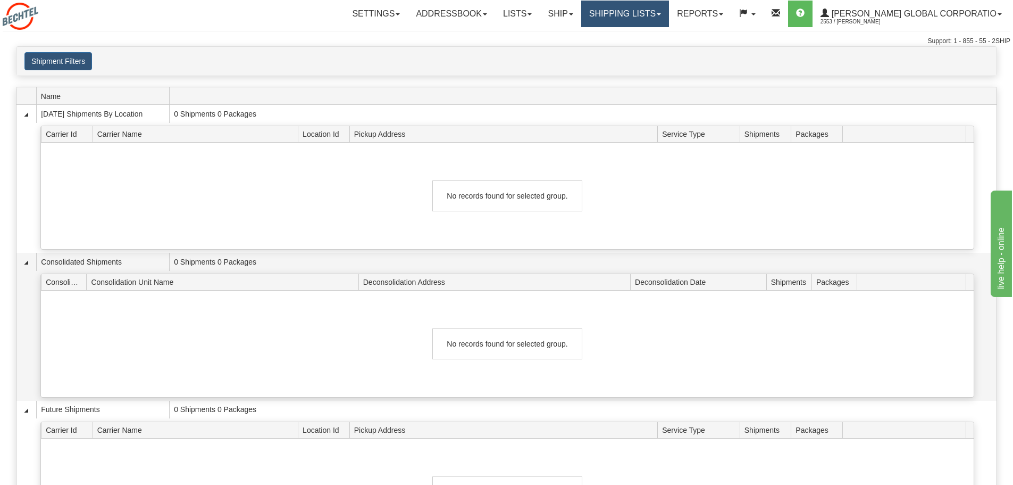
click at [640, 15] on link "Shipping lists" at bounding box center [625, 14] width 88 height 27
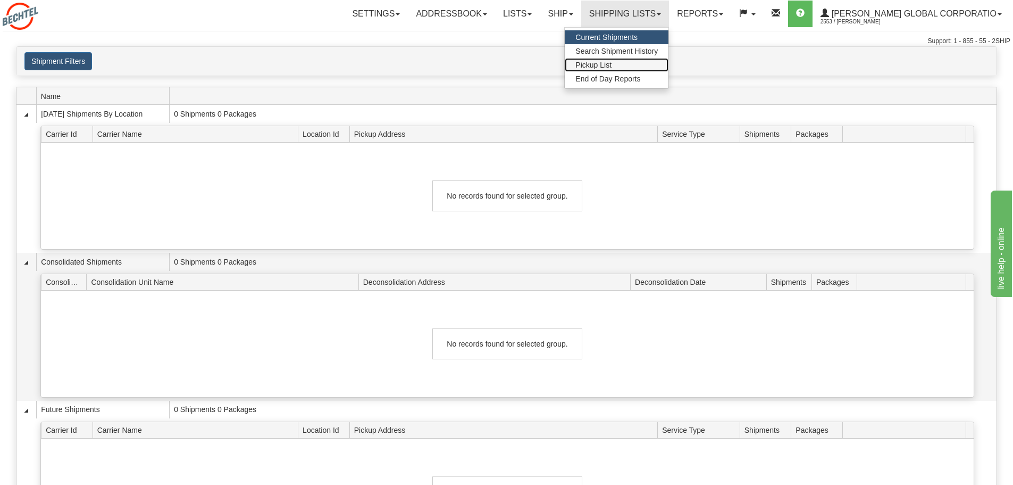
click at [612, 68] on span "Pickup List" at bounding box center [594, 65] width 36 height 9
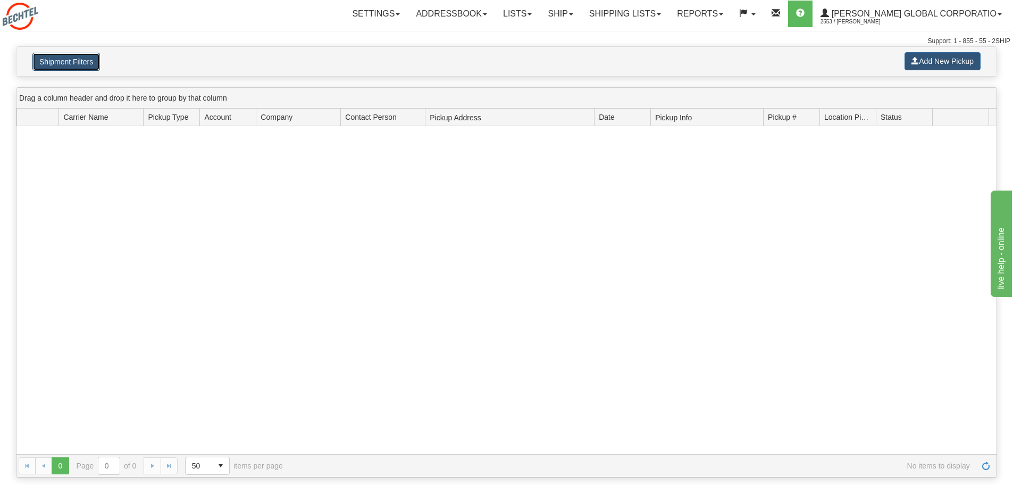
click at [44, 57] on button "Shipment Filters" at bounding box center [66, 62] width 68 height 18
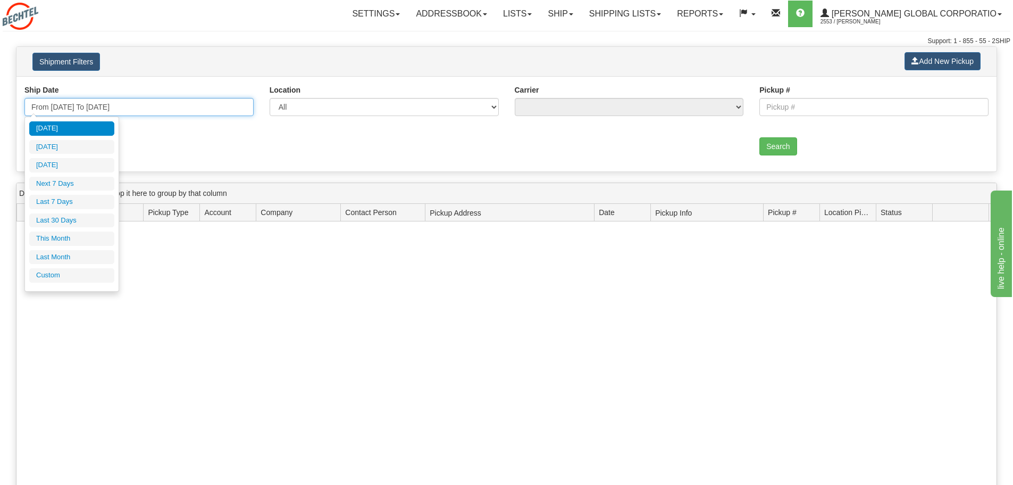
click at [198, 114] on input "From [DATE] To [DATE]" at bounding box center [138, 107] width 229 height 18
click at [64, 259] on li "Last Month" at bounding box center [71, 257] width 85 height 14
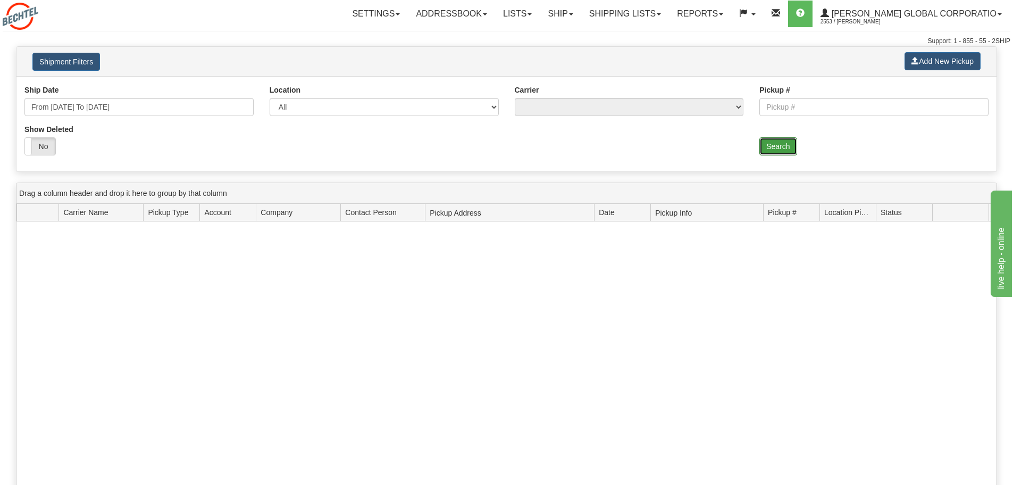
click at [788, 148] on button "Search" at bounding box center [778, 146] width 37 height 18
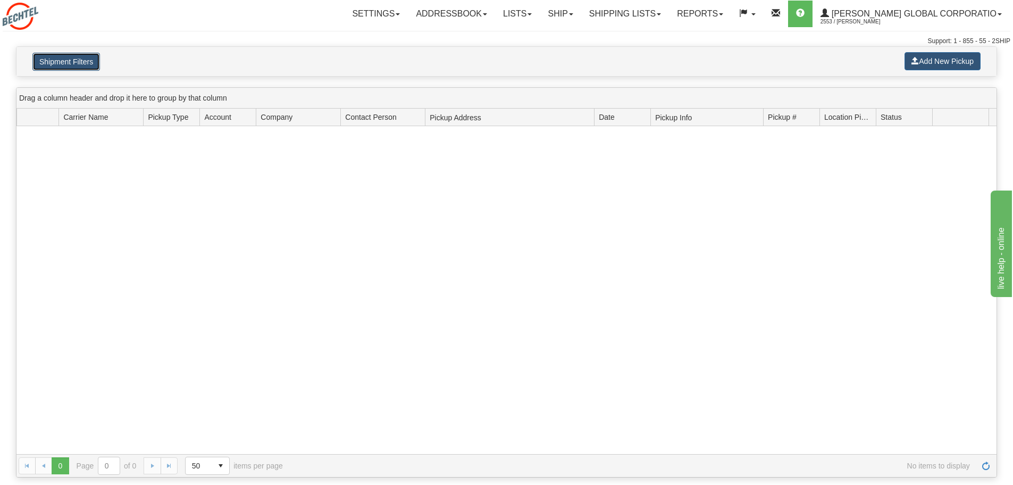
click at [87, 59] on button "Shipment Filters" at bounding box center [66, 62] width 68 height 18
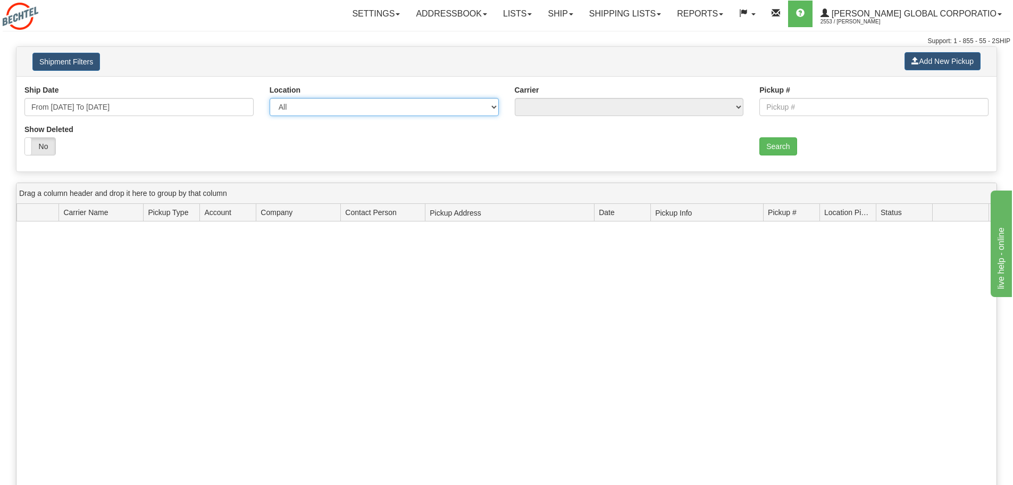
click at [333, 107] on select "All GLENDALE" at bounding box center [384, 107] width 229 height 18
click at [792, 108] on input "Pickup #" at bounding box center [874, 107] width 229 height 18
click at [660, 140] on div "Ship Date From [DATE] To [DATE] Location [GEOGRAPHIC_DATA] Carrier Pickup # Sho…" at bounding box center [506, 124] width 980 height 79
click at [780, 154] on button "Search" at bounding box center [778, 146] width 37 height 18
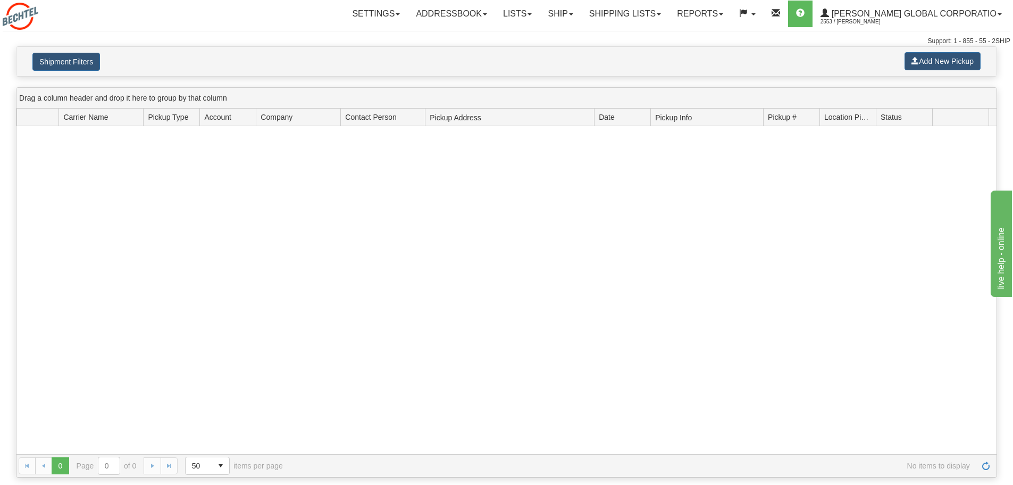
click at [80, 71] on div "Shipment Filters Add New Pickup" at bounding box center [506, 61] width 980 height 29
drag, startPoint x: 85, startPoint y: 64, endPoint x: 90, endPoint y: 63, distance: 5.3
click at [85, 63] on button "Shipment Filters" at bounding box center [66, 62] width 68 height 18
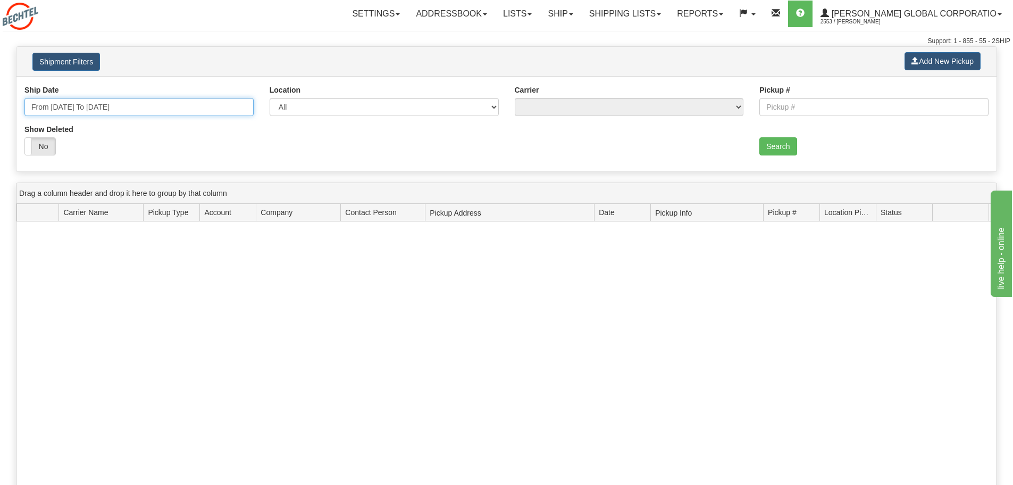
click at [207, 106] on input "From 08/01/2025 To 08/31/2025" at bounding box center [138, 107] width 229 height 18
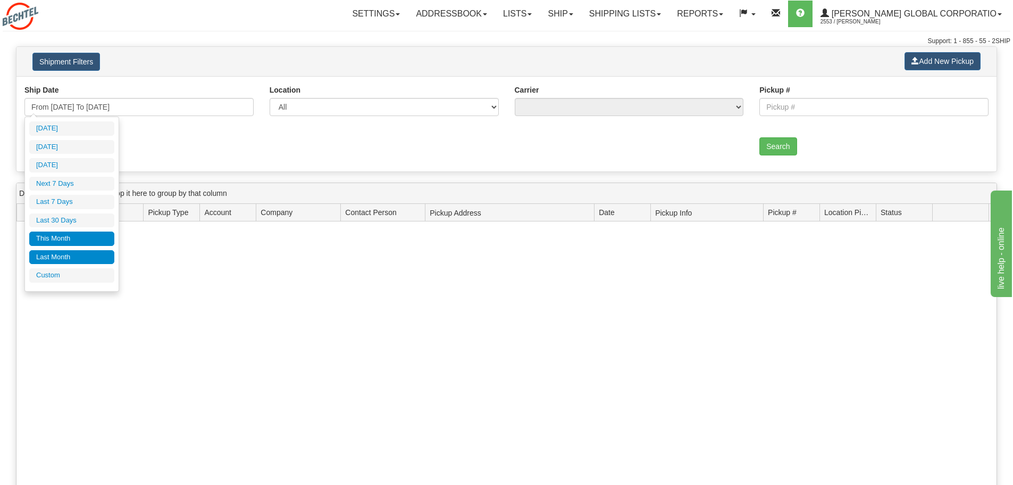
click at [66, 235] on li "This Month" at bounding box center [71, 238] width 85 height 14
type input "From 09/01/2025 To 09/30/2025"
click at [229, 111] on input "From 09/01/2025 To 09/30/2025" at bounding box center [138, 107] width 229 height 18
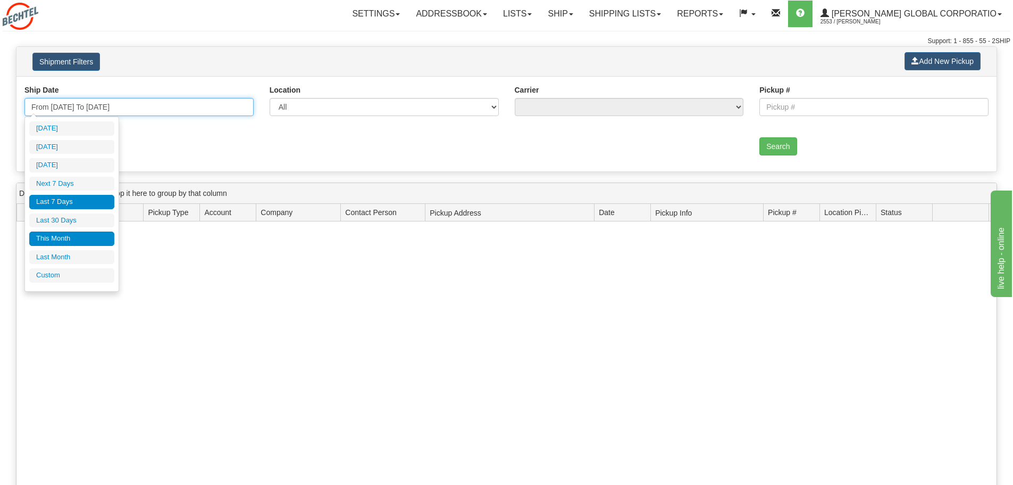
type input "09/09/2025"
type input "09/16/2025"
type input "09/03/2025"
type input "09/09/2025"
type input "09/01/2025"
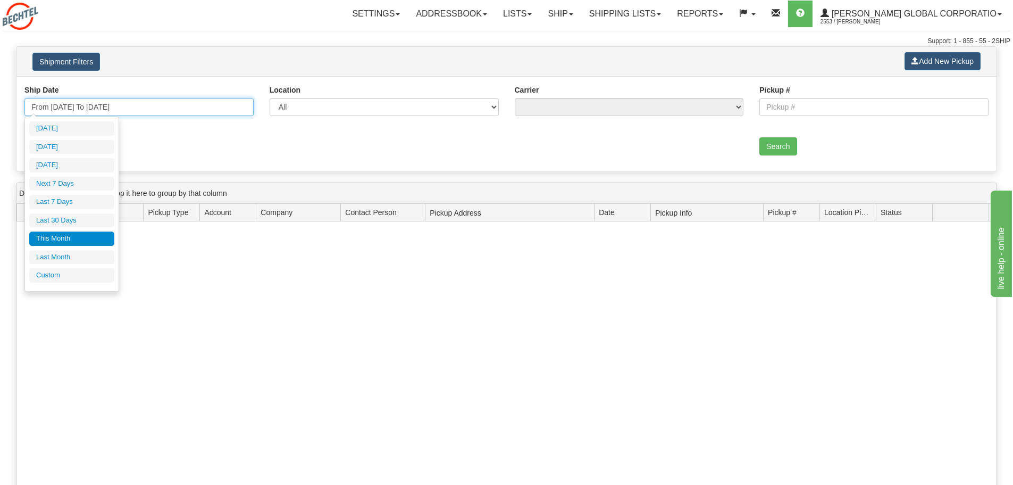
type input "09/30/2025"
type input "08/11/2025"
type input "09/09/2025"
type input "09/01/2025"
type input "09/30/2025"
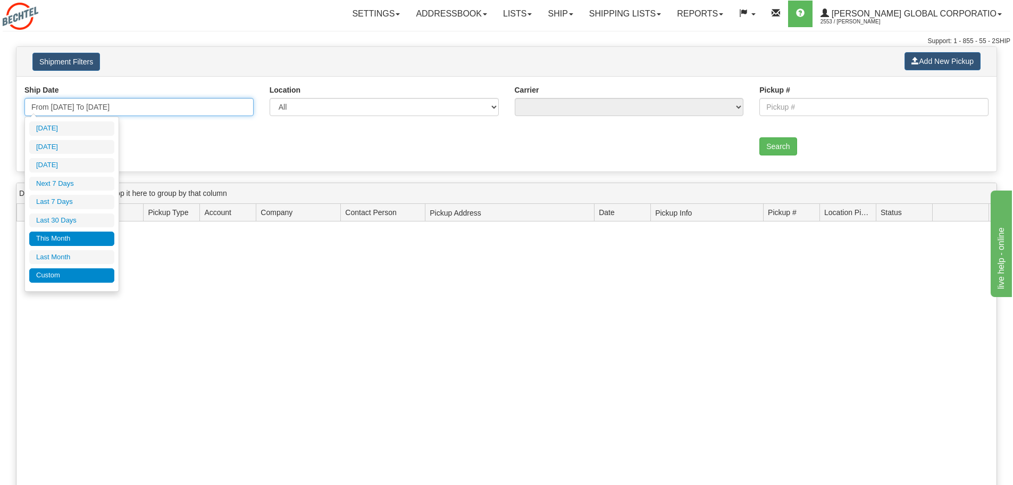
type input "08/01/2025"
type input "08/31/2025"
type input "09/01/2025"
type input "09/30/2025"
click at [84, 276] on li "Custom" at bounding box center [71, 275] width 85 height 14
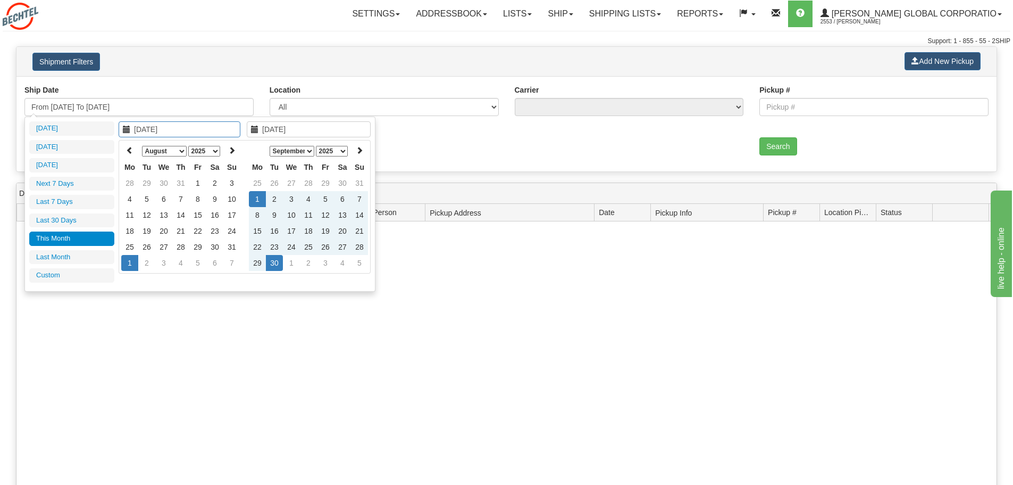
type input "08/01/2025"
type input "08/31/2025"
type input "09/01/2025"
type input "09/30/2025"
type input "09/09/2025"
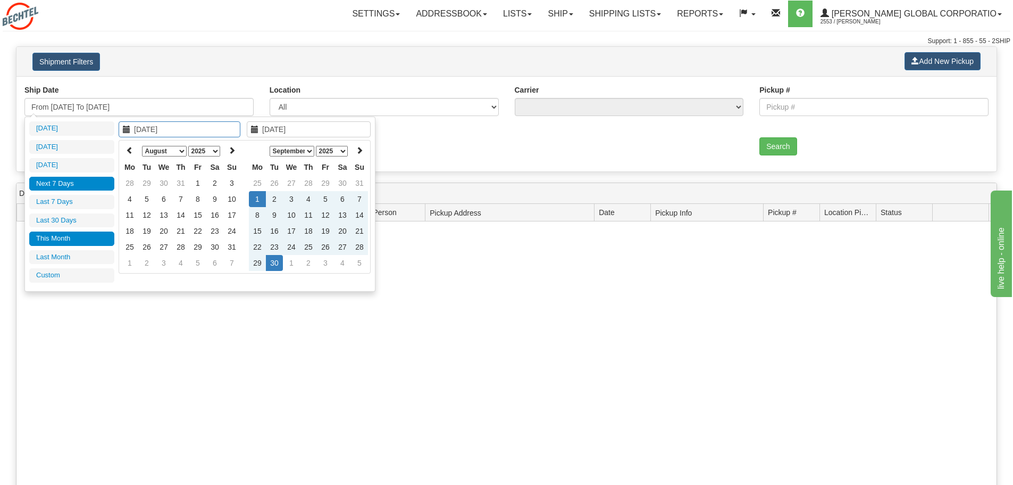
type input "09/16/2025"
type input "09/01/2025"
type input "09/30/2025"
type input "08/01/2025"
click at [201, 180] on td "1" at bounding box center [197, 183] width 17 height 16
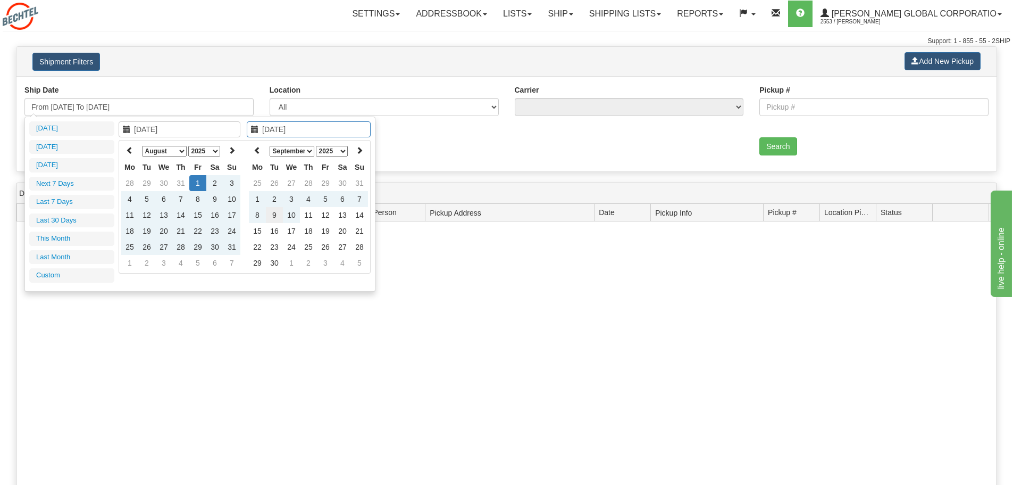
type input "09/09/2025"
click at [279, 218] on td "9" at bounding box center [274, 215] width 17 height 16
type input "From 08/01/2025 To 09/09/2025"
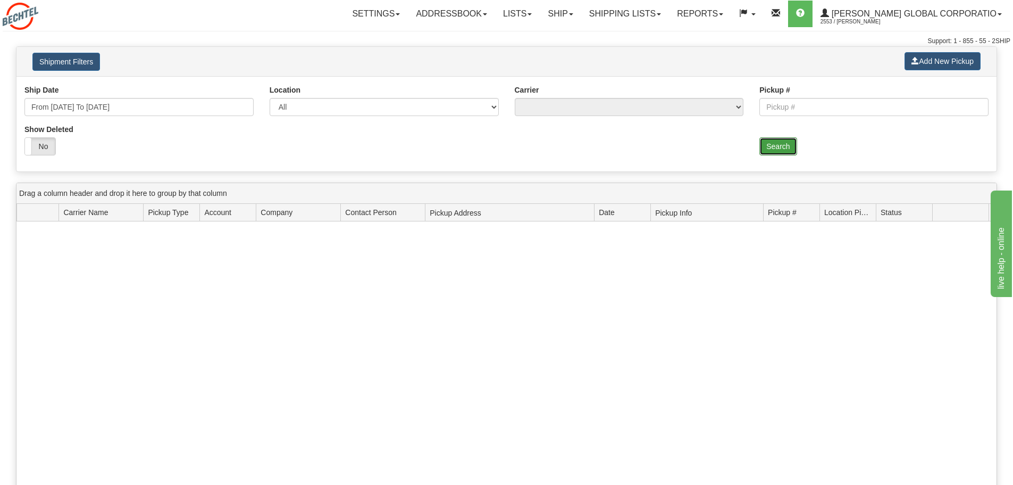
click at [779, 151] on button "Search" at bounding box center [778, 146] width 37 height 18
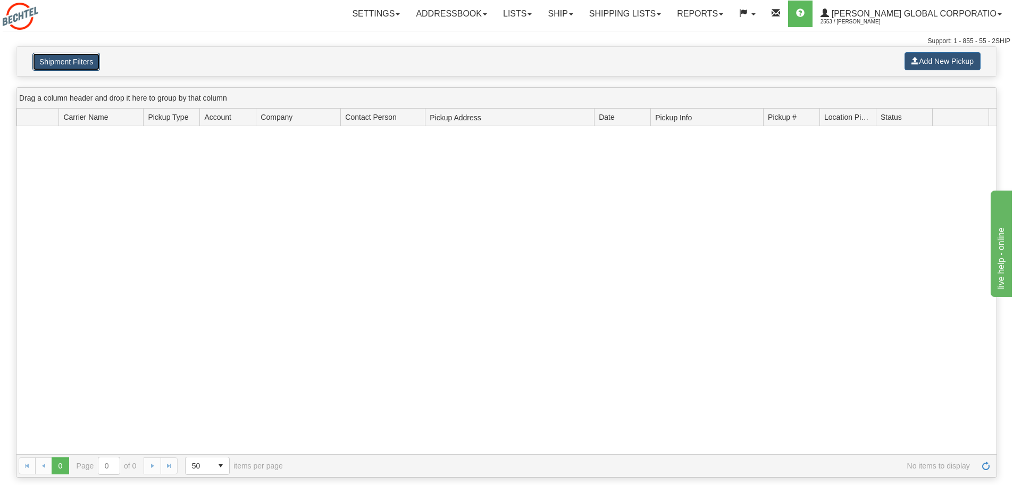
click at [62, 65] on button "Shipment Filters" at bounding box center [66, 62] width 68 height 18
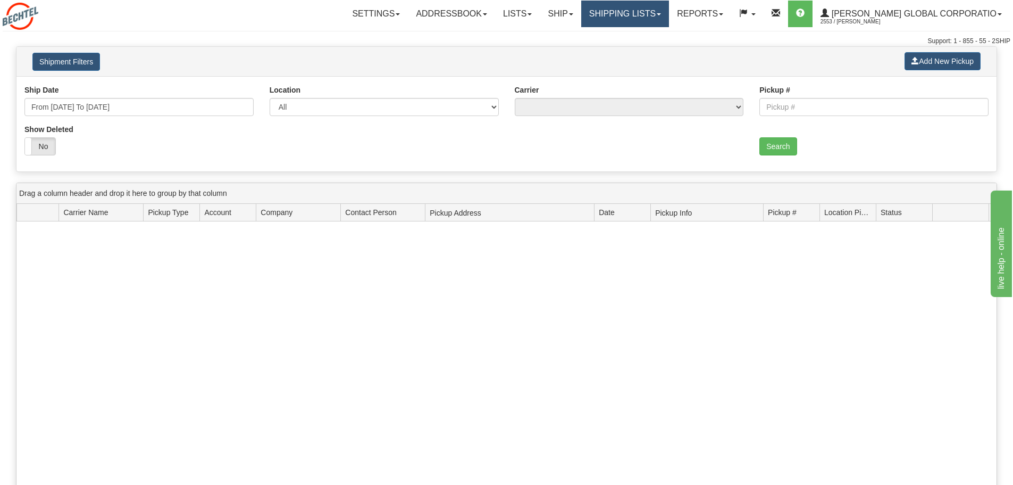
click at [644, 20] on link "Shipping lists" at bounding box center [625, 14] width 88 height 27
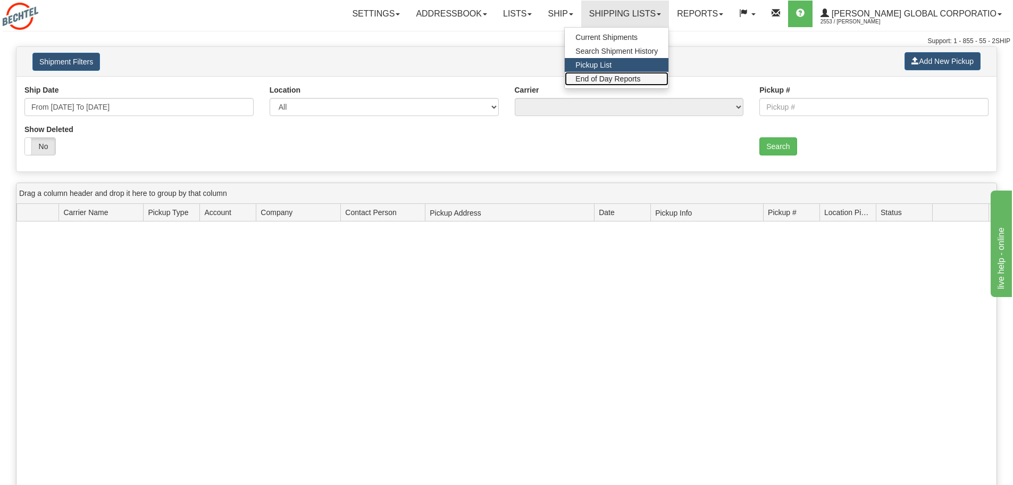
click at [635, 84] on link "End of Day Reports" at bounding box center [617, 79] width 104 height 14
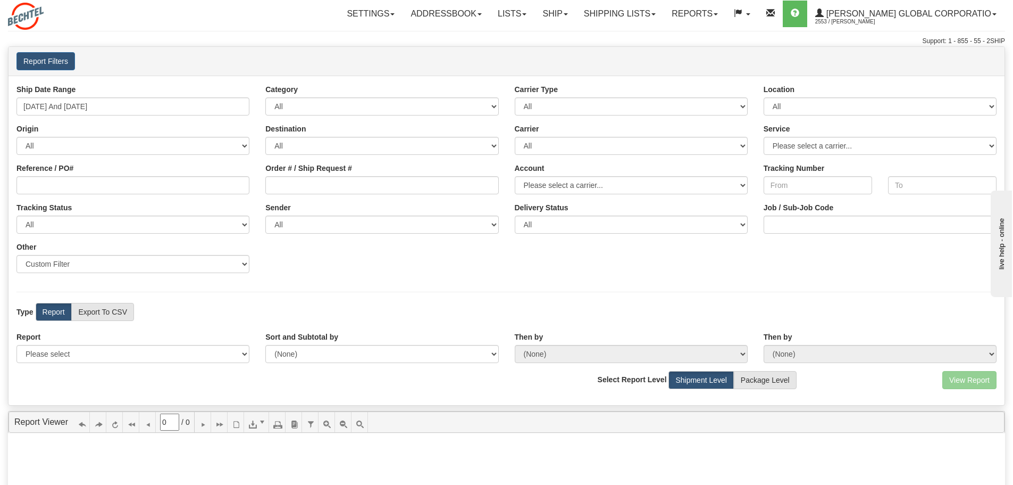
scroll to position [36, 0]
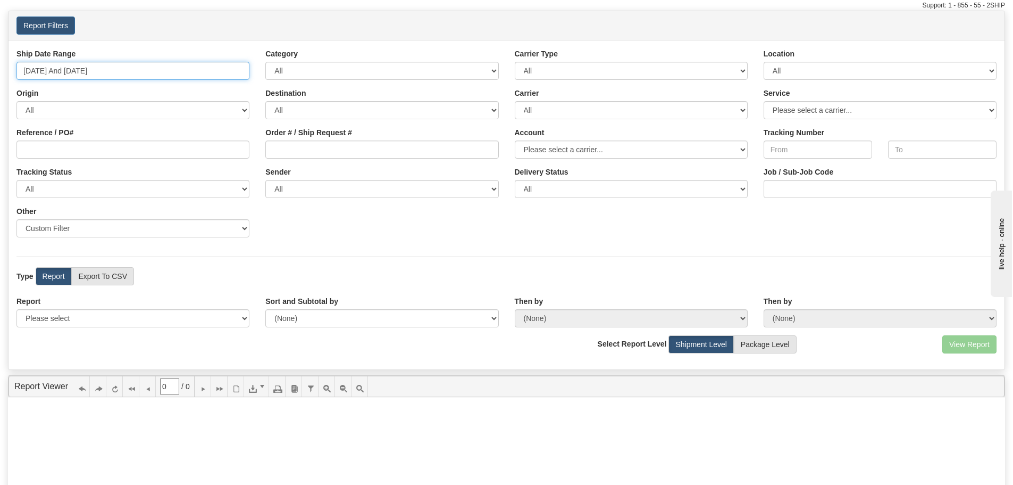
click at [240, 67] on input "[DATE] And [DATE]" at bounding box center [132, 71] width 233 height 18
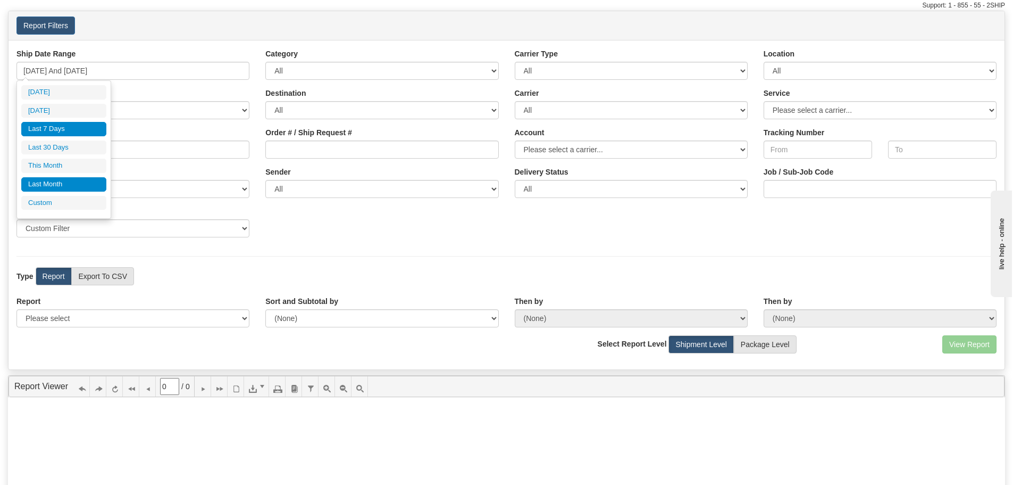
click at [74, 188] on li "Last Month" at bounding box center [63, 184] width 85 height 14
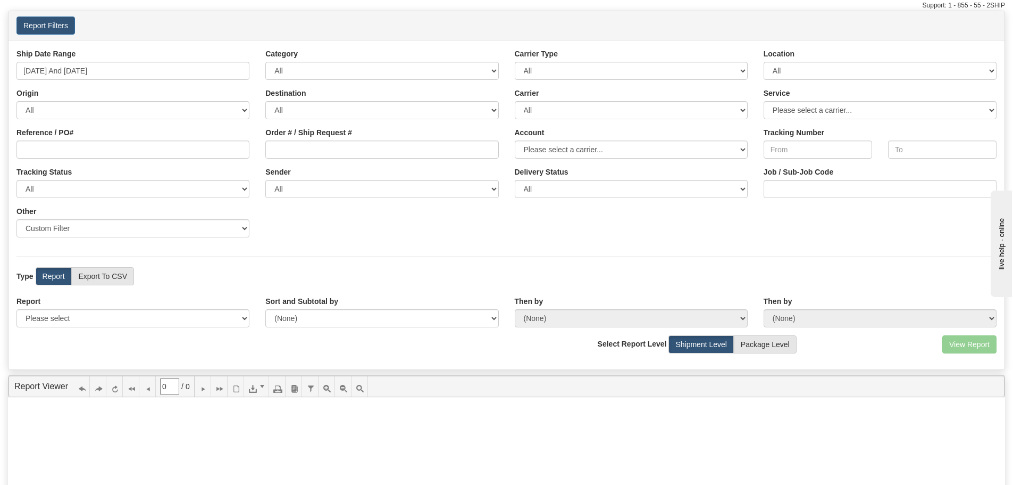
click at [309, 226] on div "Ship Date Range [DATE] And [DATE] Category All Inbound Outbound Carrier Type Al…" at bounding box center [507, 146] width 996 height 197
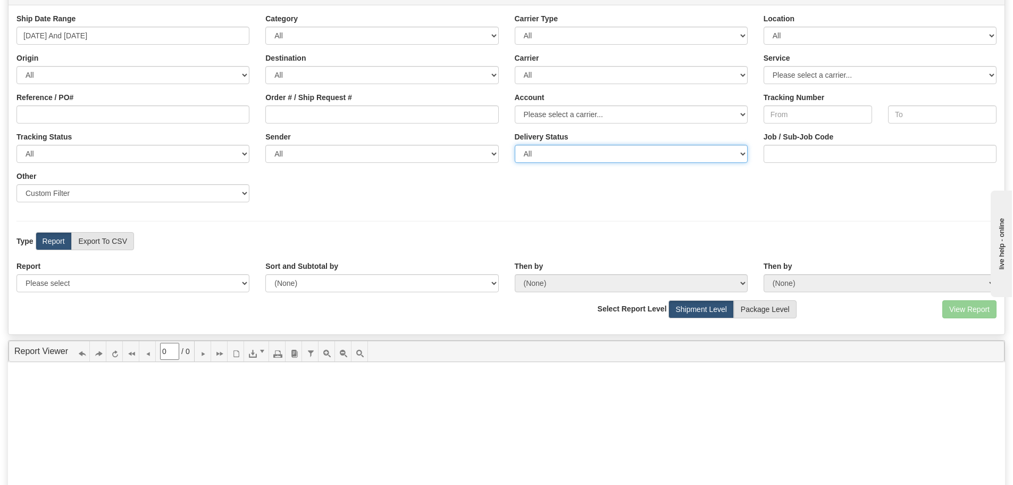
click at [524, 150] on select "All Unknown On Time Late" at bounding box center [631, 154] width 233 height 18
click at [468, 199] on div "Ship Date Range [DATE] And [DATE] Category All Inbound Outbound Carrier Type Al…" at bounding box center [507, 111] width 996 height 197
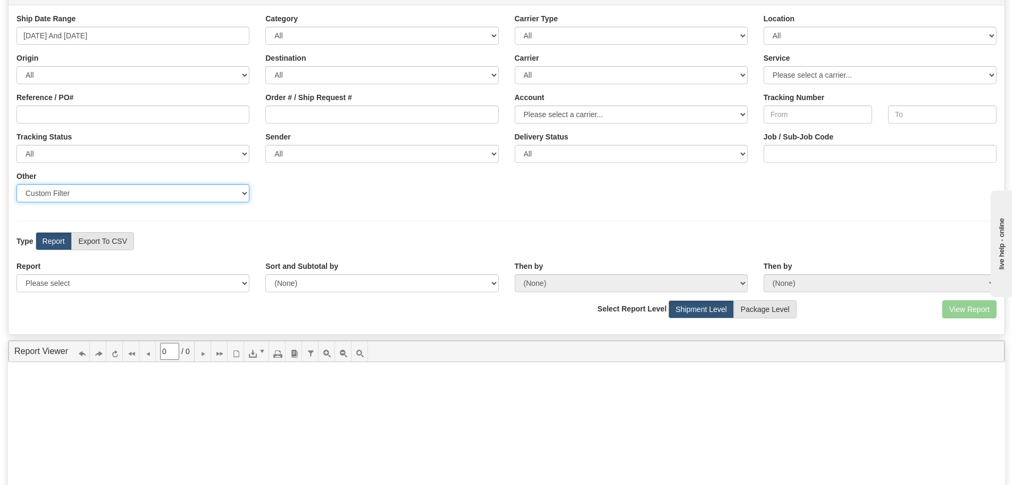
click at [228, 195] on select "Sender Company Sender Contact Sender Country Sender State Sender City Sender Zi…" at bounding box center [132, 193] width 233 height 18
click at [337, 198] on div "Ship Date Range [DATE] And [DATE] Category All Inbound Outbound Carrier Type Al…" at bounding box center [507, 111] width 996 height 197
click at [62, 243] on label "Report" at bounding box center [54, 241] width 36 height 18
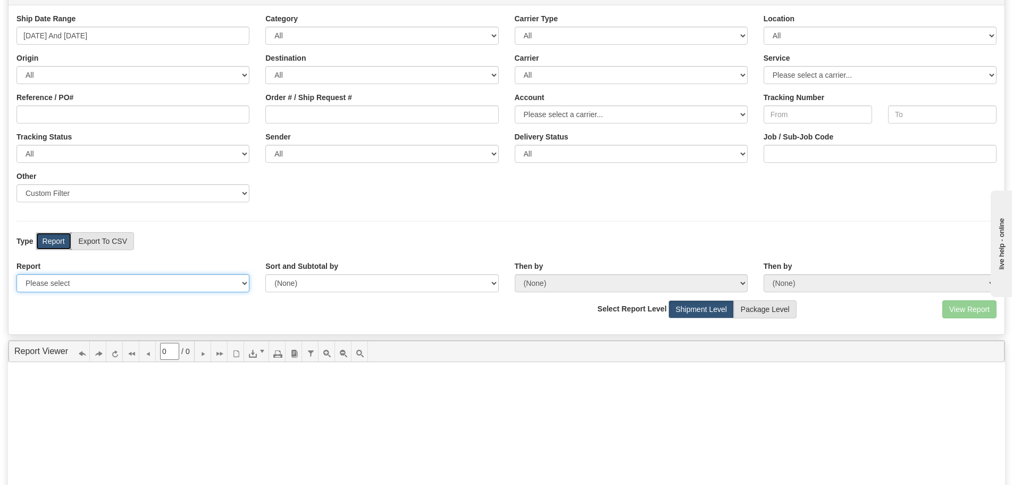
click at [194, 282] on select "Please select 1 Line Shipment Report Address Detail Basic Shipment Overview Can…" at bounding box center [132, 283] width 233 height 18
select select "Users\Basic Shipment Overview.trdx"
click at [16, 274] on select "Please select 1 Line Shipment Report Address Detail Basic Shipment Overview Can…" at bounding box center [132, 283] width 233 height 18
click at [487, 280] on select "(None) Carrier Name Service Name Origin Destination Location Name Account Numbe…" at bounding box center [381, 283] width 233 height 18
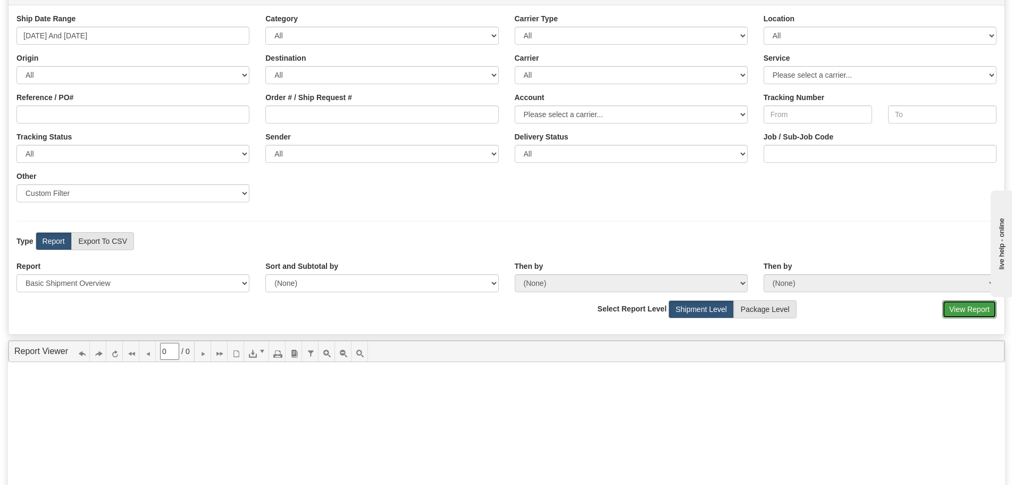
click at [957, 312] on button "View Report" at bounding box center [970, 309] width 54 height 18
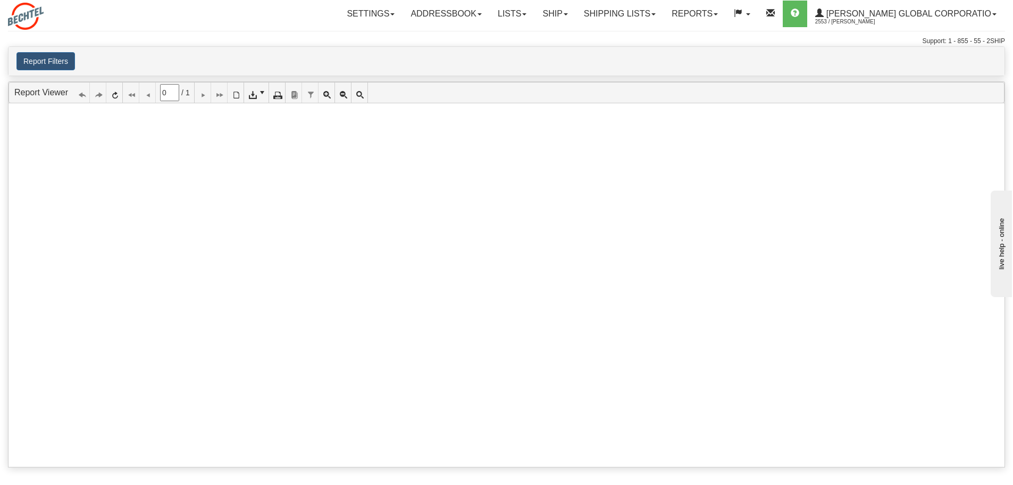
scroll to position [707, 0]
click at [59, 66] on button "Report Filters" at bounding box center [45, 61] width 59 height 18
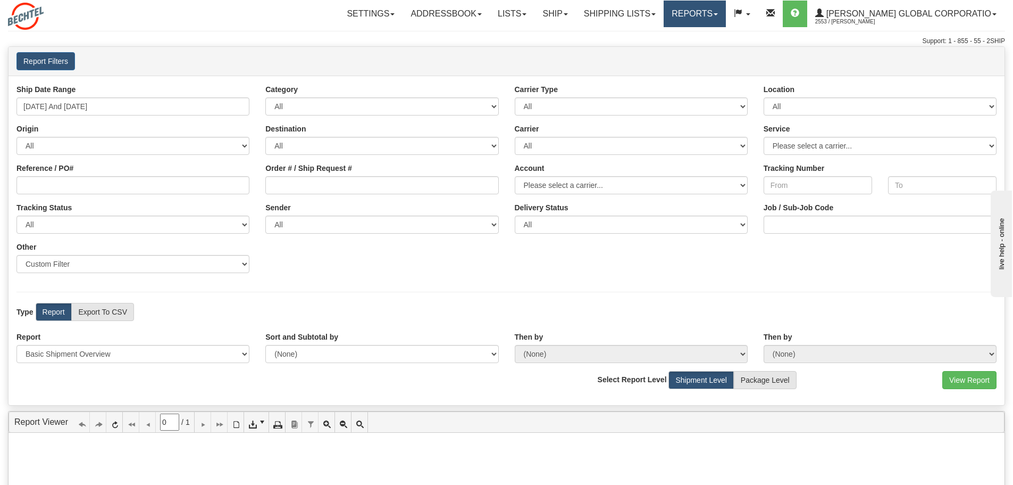
click at [700, 12] on link "Reports" at bounding box center [695, 14] width 62 height 27
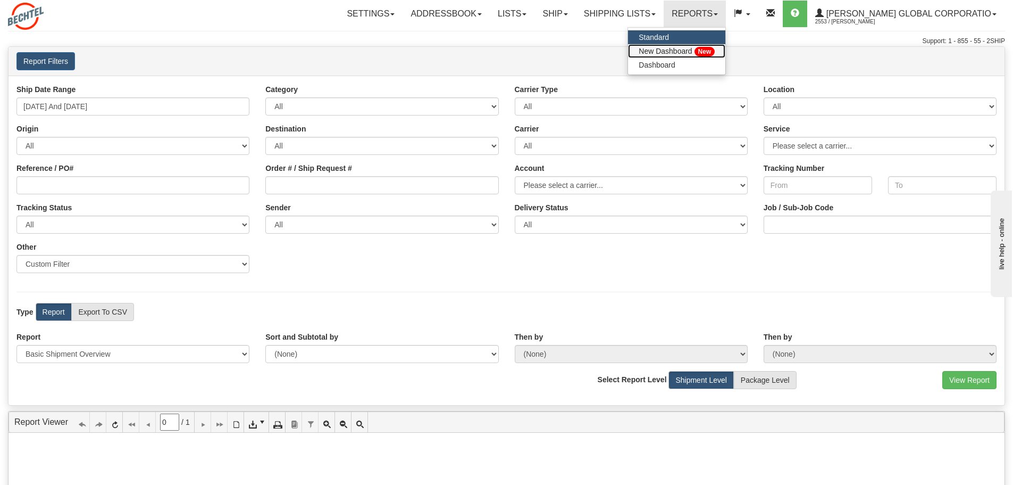
click at [702, 46] on link "New Dashboard New" at bounding box center [676, 51] width 97 height 14
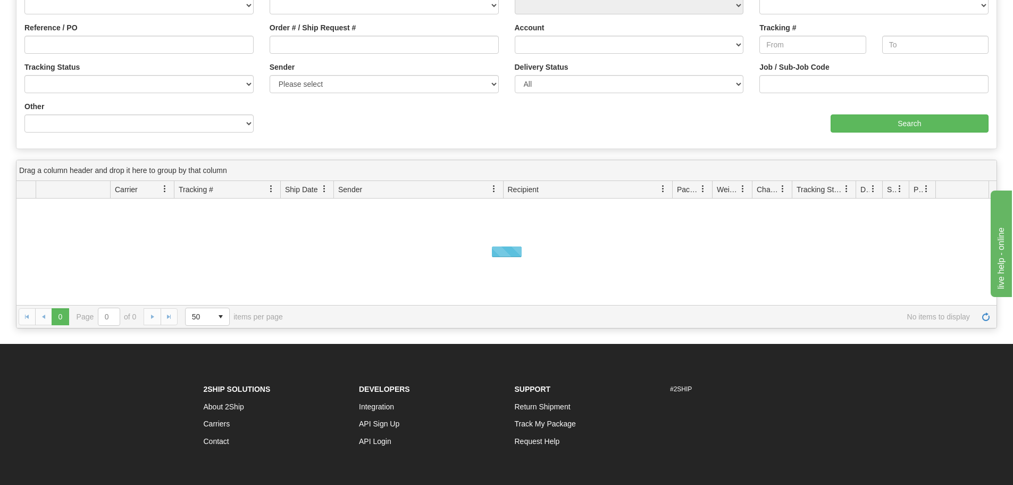
scroll to position [142, 0]
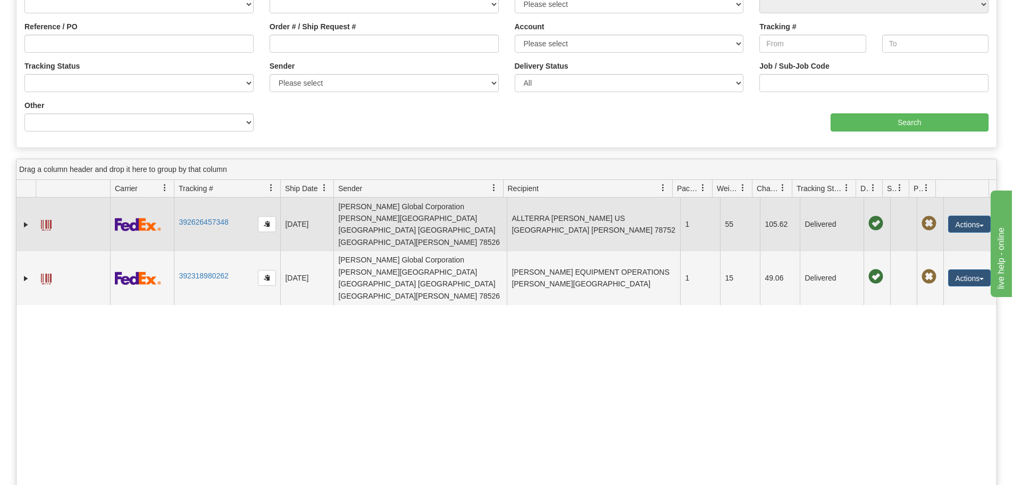
click at [584, 209] on td "ALLTERRA [PERSON_NAME] US [GEOGRAPHIC_DATA] [PERSON_NAME] 78752" at bounding box center [593, 224] width 173 height 54
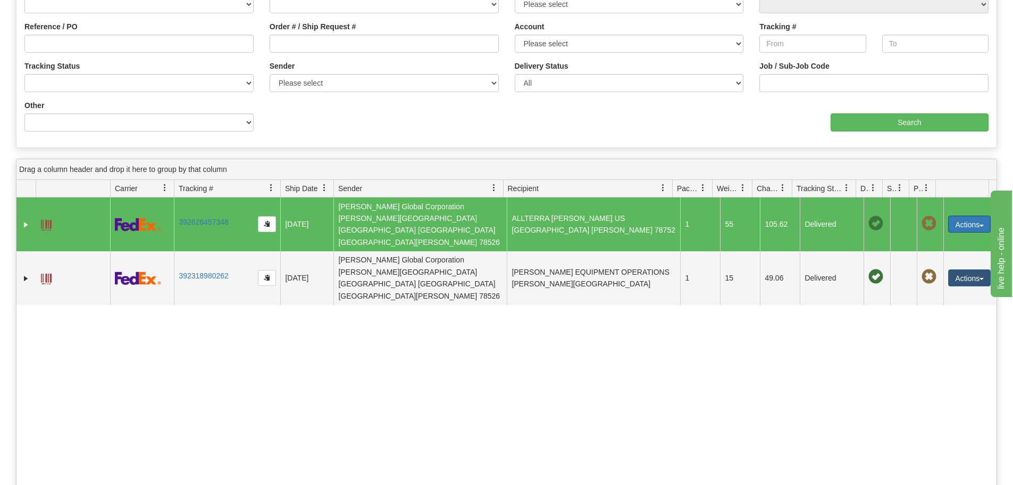
click at [964, 216] on button "Actions" at bounding box center [969, 223] width 43 height 17
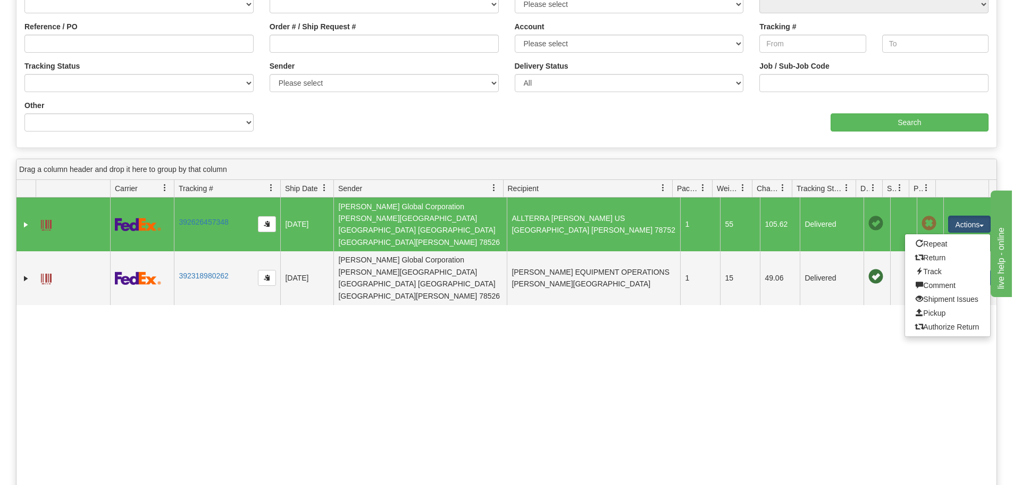
click at [798, 314] on div "31544068 2553 392626457348 [DATE] [DATE] 01:53:04 PM [PERSON_NAME] Global Corpo…" at bounding box center [506, 350] width 980 height 307
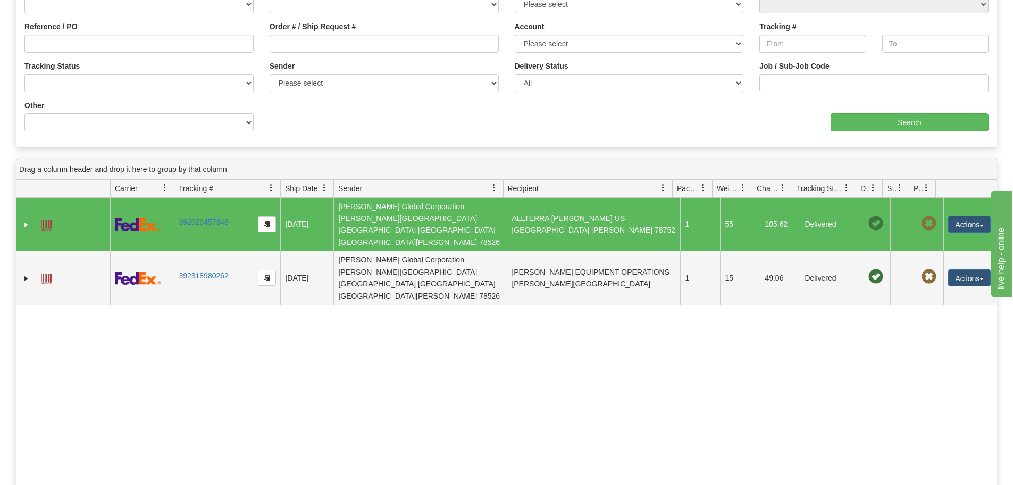
click at [447, 225] on td "[PERSON_NAME] Global Corporation [PERSON_NAME][GEOGRAPHIC_DATA] [GEOGRAPHIC_DAT…" at bounding box center [420, 224] width 173 height 54
click at [220, 218] on link "392626457348" at bounding box center [203, 222] width 49 height 9
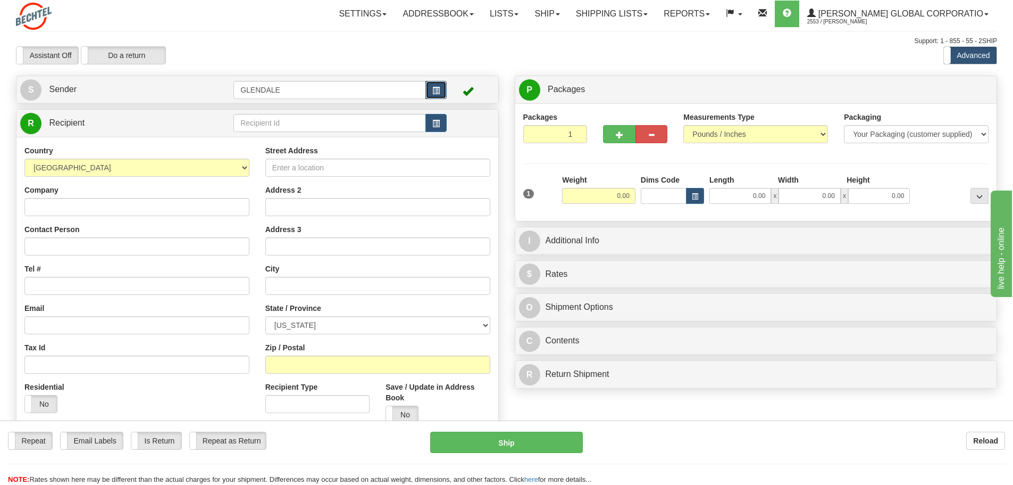
click at [434, 93] on span "button" at bounding box center [435, 90] width 7 height 7
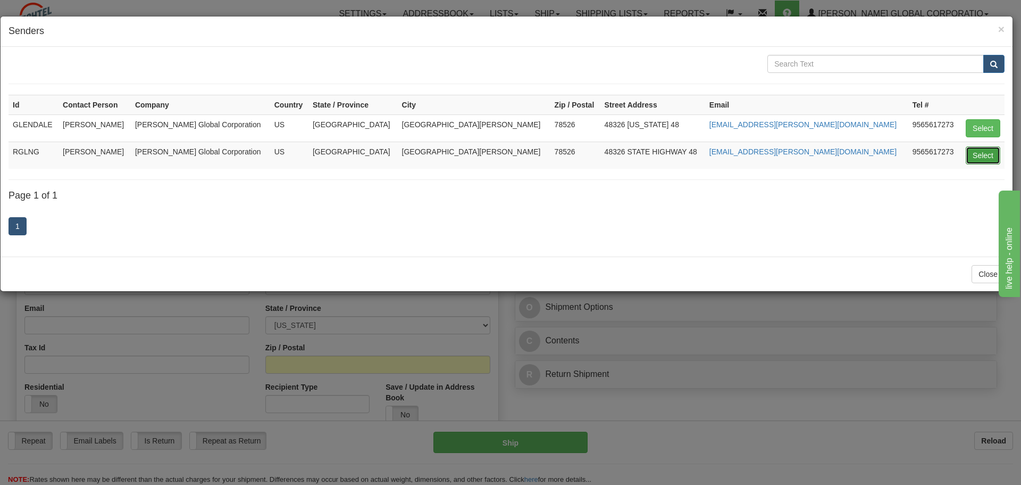
click at [975, 154] on button "Select" at bounding box center [983, 155] width 35 height 18
type input "RGLNG"
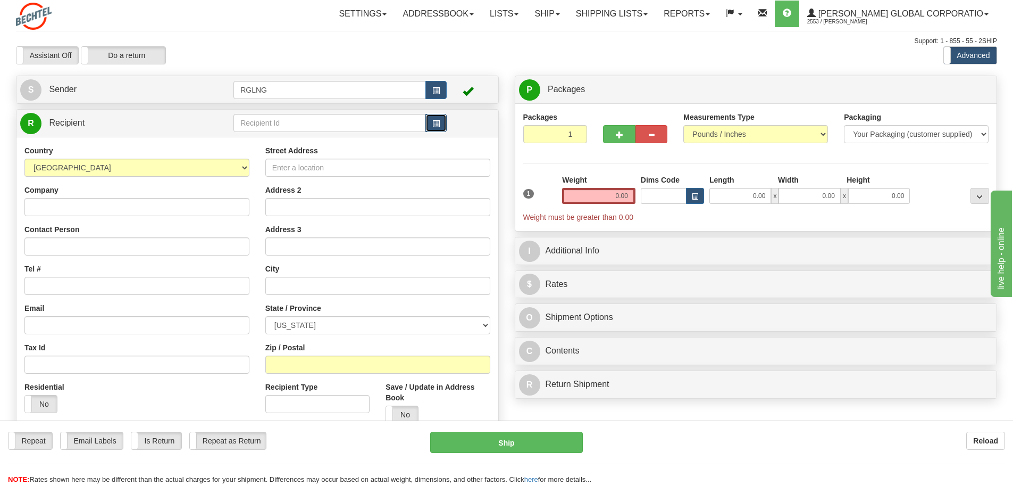
click at [435, 128] on button "button" at bounding box center [436, 123] width 21 height 18
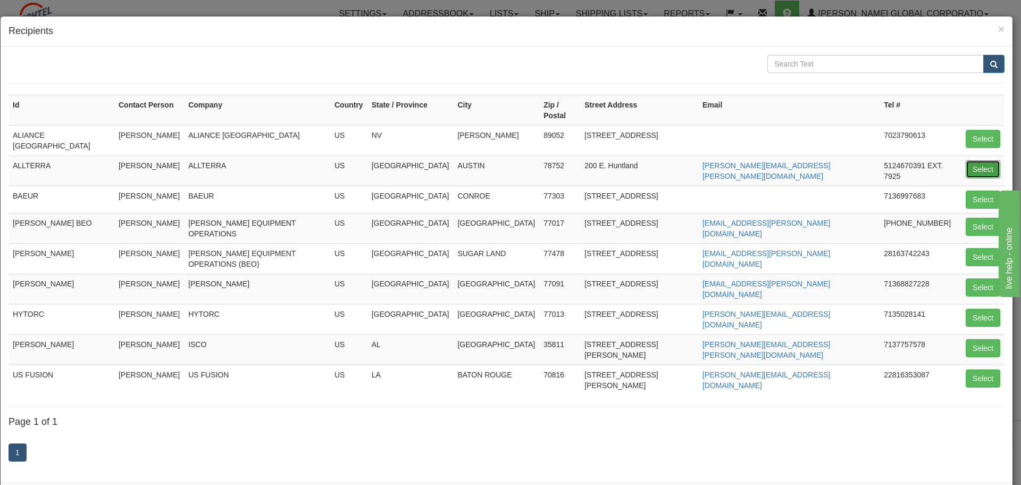
click at [969, 160] on button "Select" at bounding box center [983, 169] width 35 height 18
type input "ALLTERRA"
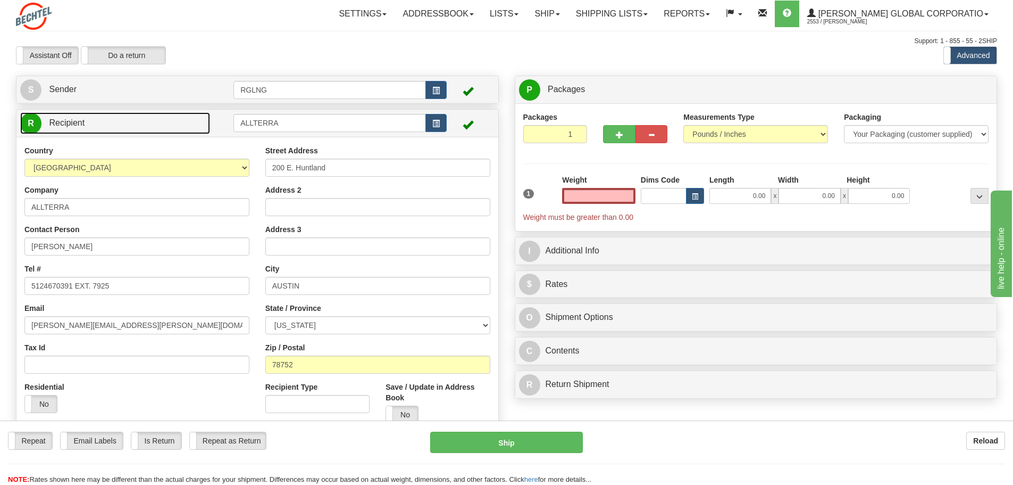
type input "0.00"
click at [163, 128] on link "R Recipient" at bounding box center [115, 123] width 190 height 22
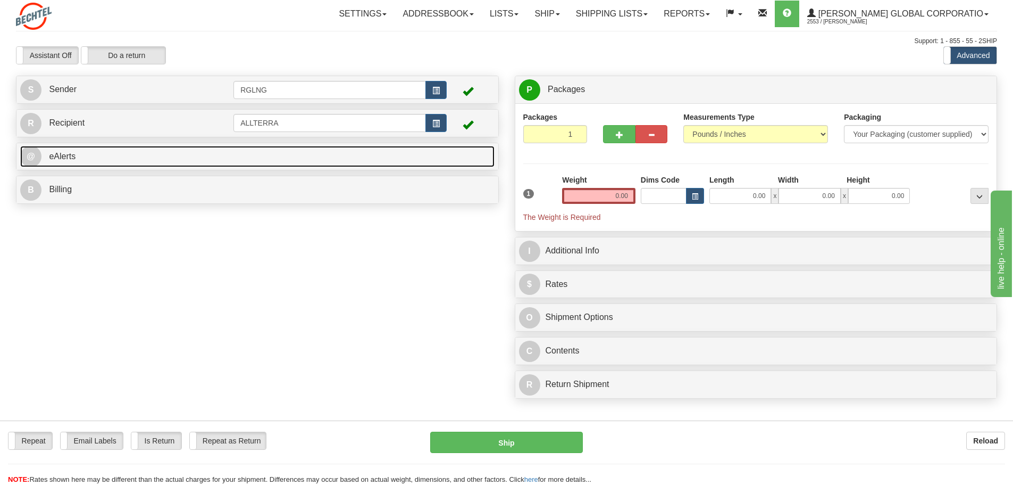
click at [157, 157] on link "@ eAlerts" at bounding box center [257, 157] width 474 height 22
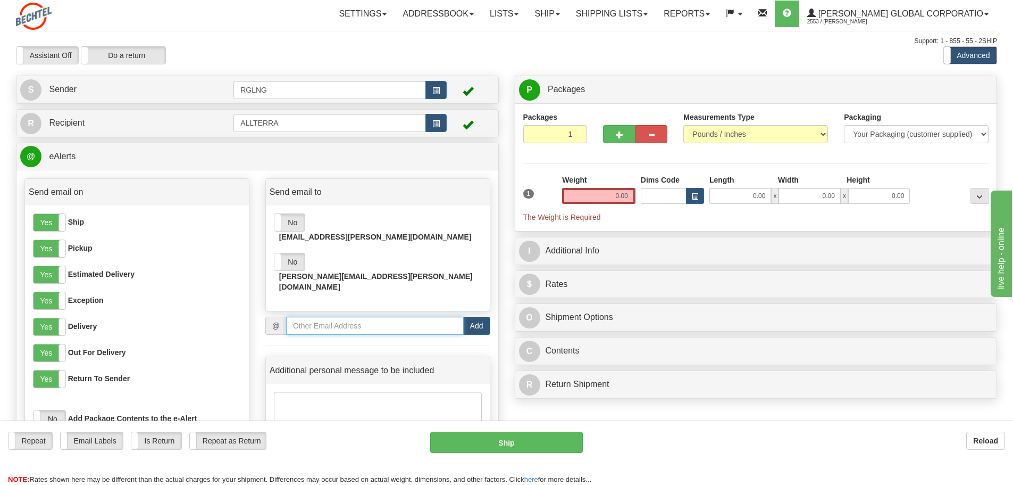
drag, startPoint x: 403, startPoint y: 289, endPoint x: 411, endPoint y: 284, distance: 9.9
click at [402, 317] on input "email" at bounding box center [375, 326] width 178 height 18
paste input "[EMAIL_ADDRESS][PERSON_NAME][DOMAIN_NAME]"
type input "[EMAIL_ADDRESS][PERSON_NAME][DOMAIN_NAME]"
click at [480, 317] on button "Add" at bounding box center [476, 326] width 27 height 18
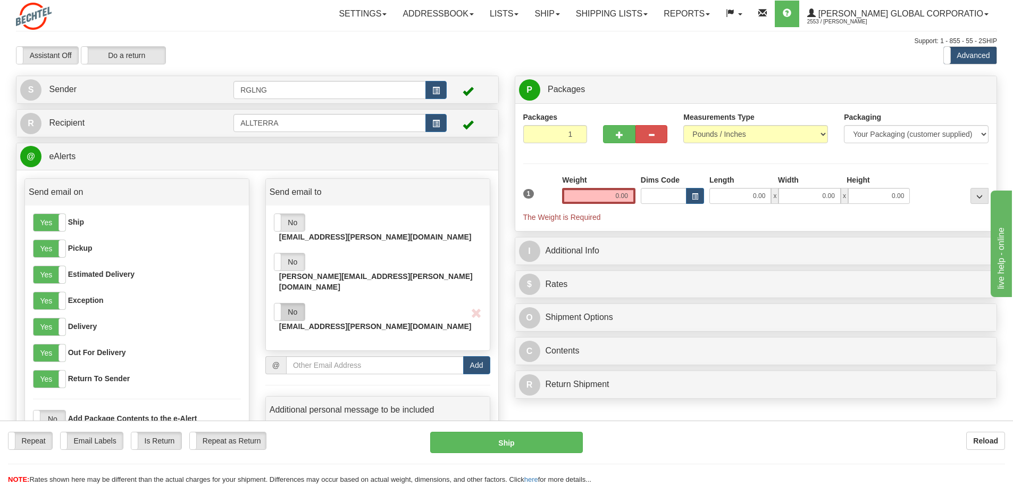
click at [288, 303] on label "No" at bounding box center [289, 311] width 30 height 17
click at [367, 356] on input "email" at bounding box center [375, 365] width 178 height 18
paste input "[EMAIL_ADDRESS][PERSON_NAME][DOMAIN_NAME]"
type input "[EMAIL_ADDRESS][PERSON_NAME][DOMAIN_NAME]"
click at [476, 356] on button "Add" at bounding box center [476, 365] width 27 height 18
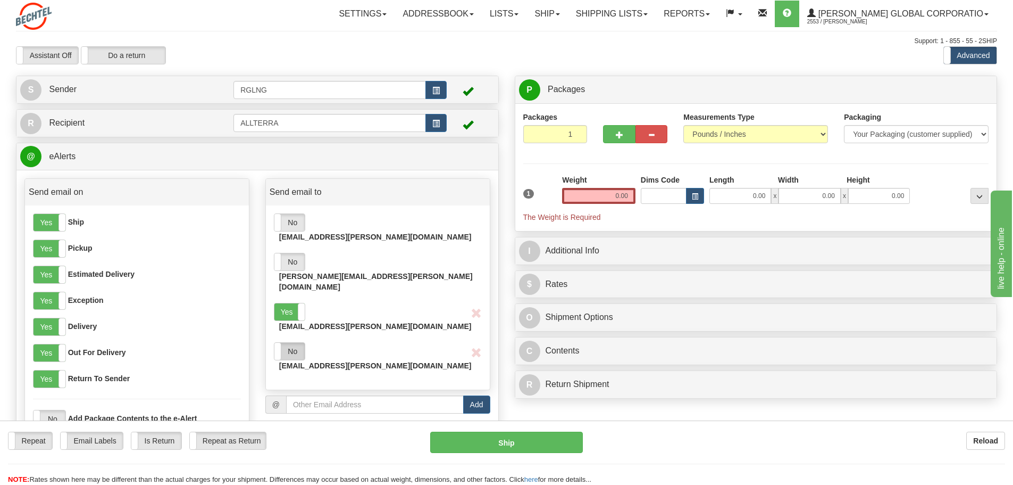
click at [289, 343] on label "No" at bounding box center [289, 351] width 30 height 17
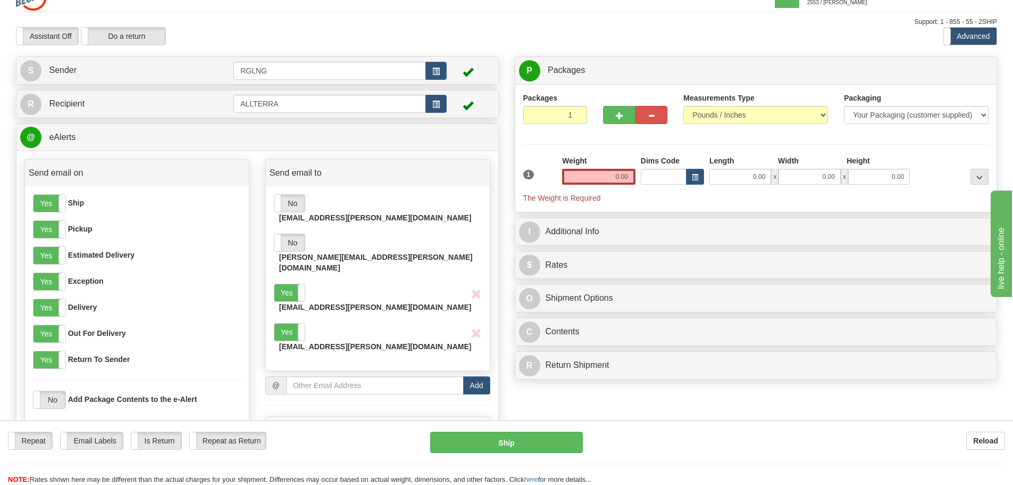
scroll to position [36, 0]
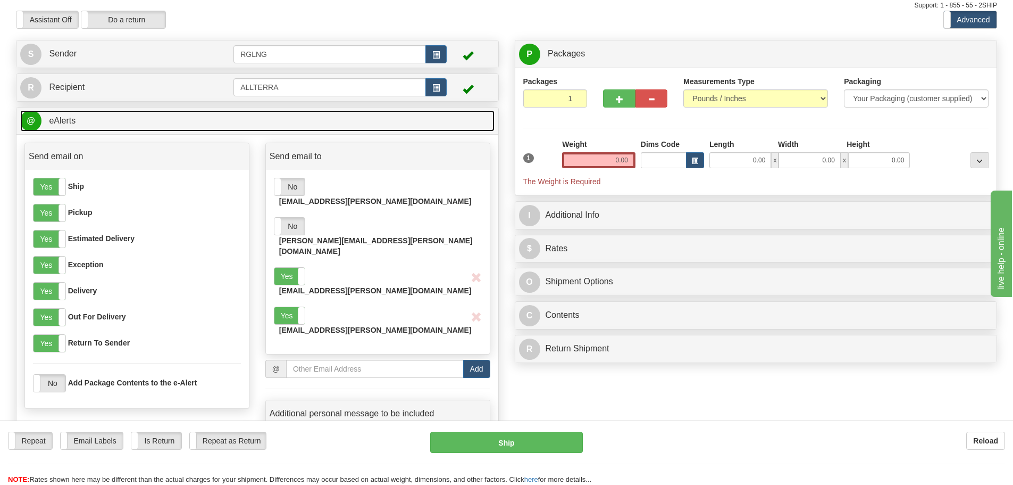
click at [251, 125] on link "@ eAlerts" at bounding box center [257, 121] width 474 height 22
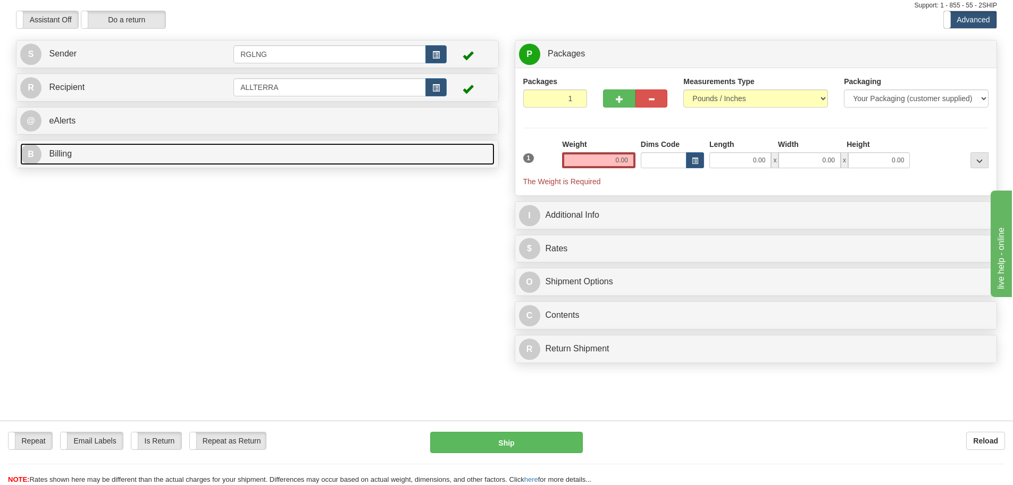
click at [199, 153] on link "B Billing" at bounding box center [257, 154] width 474 height 22
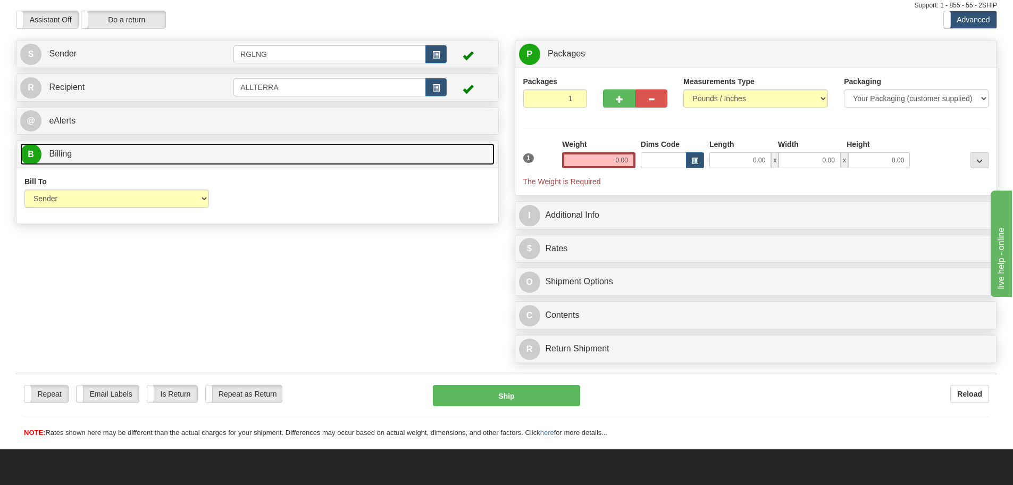
click at [199, 153] on link "B Billing" at bounding box center [257, 154] width 474 height 22
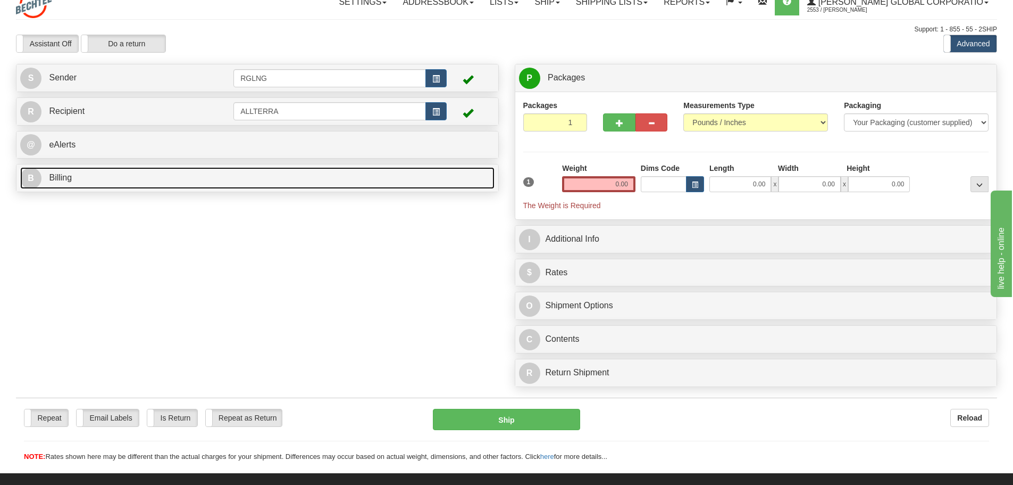
scroll to position [0, 0]
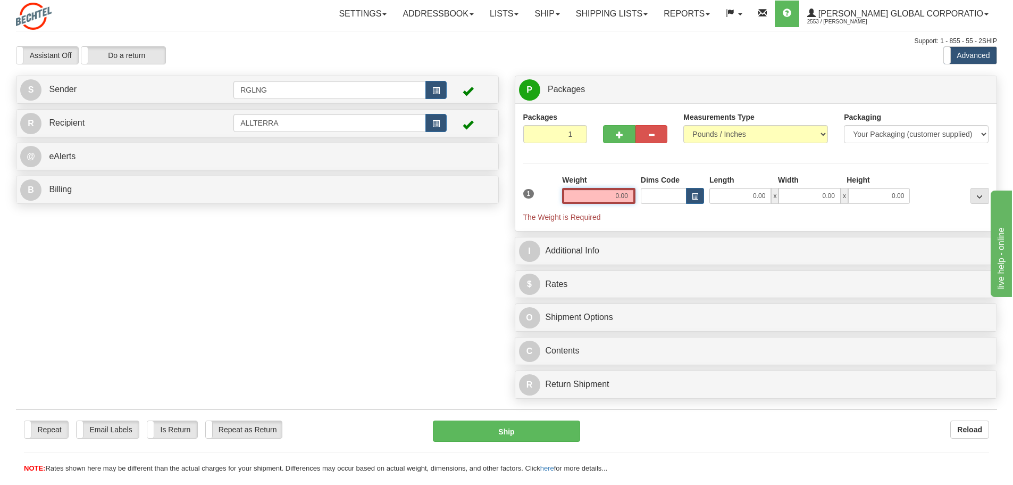
click at [607, 190] on input "0.00" at bounding box center [598, 196] width 73 height 16
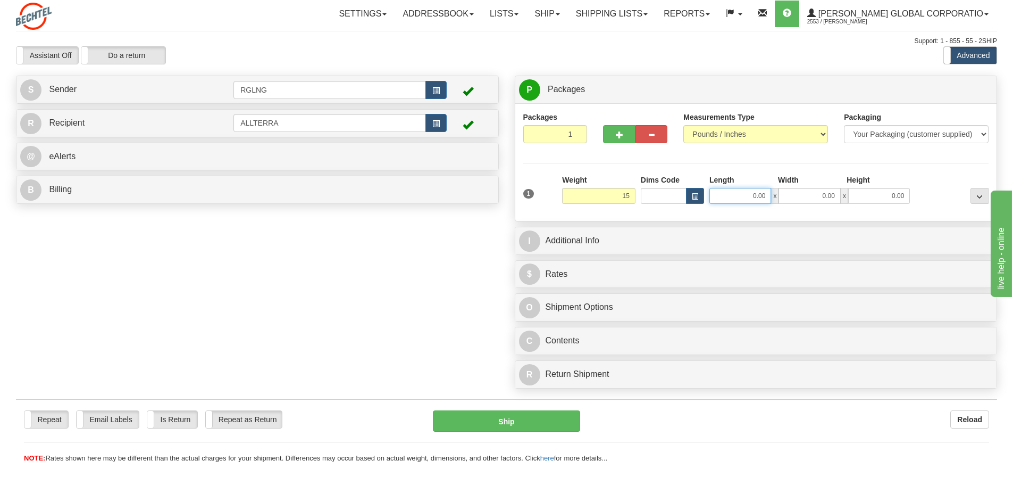
type input "15.00"
click at [743, 203] on input "0.00" at bounding box center [741, 196] width 62 height 16
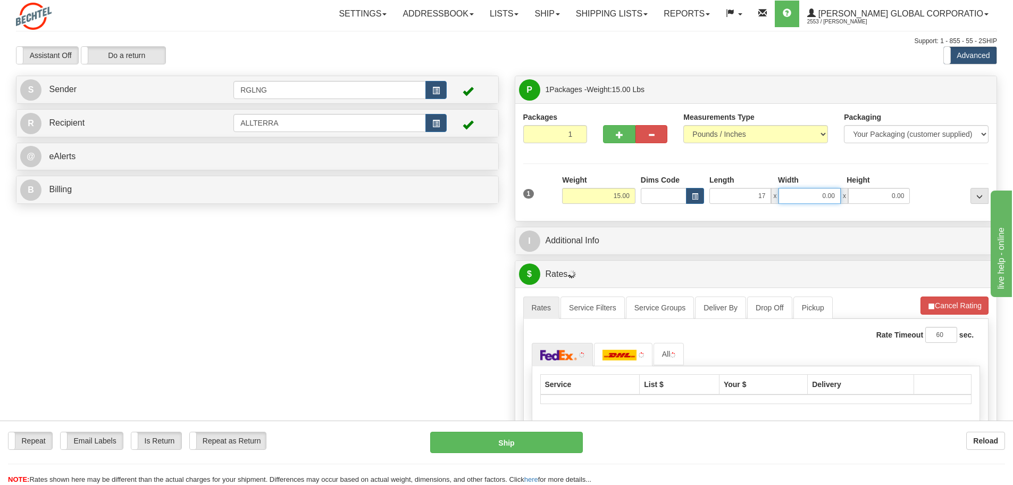
type input "17.00"
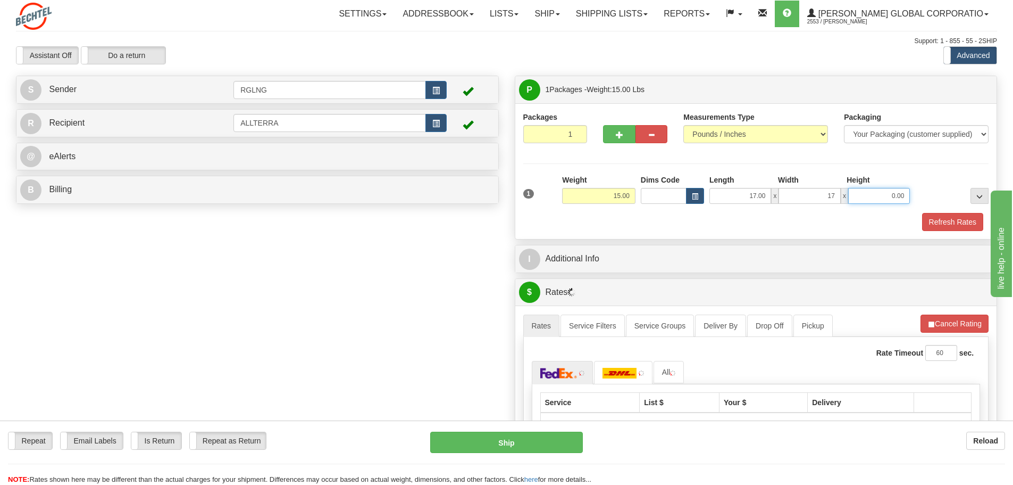
type input "17.00"
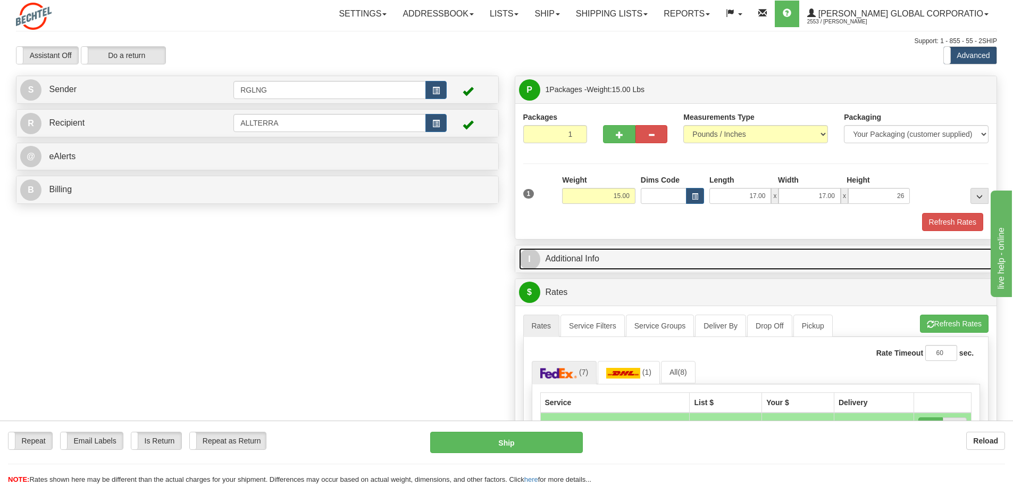
type input "26.00"
click at [626, 256] on link "I Additional Info" at bounding box center [756, 259] width 474 height 22
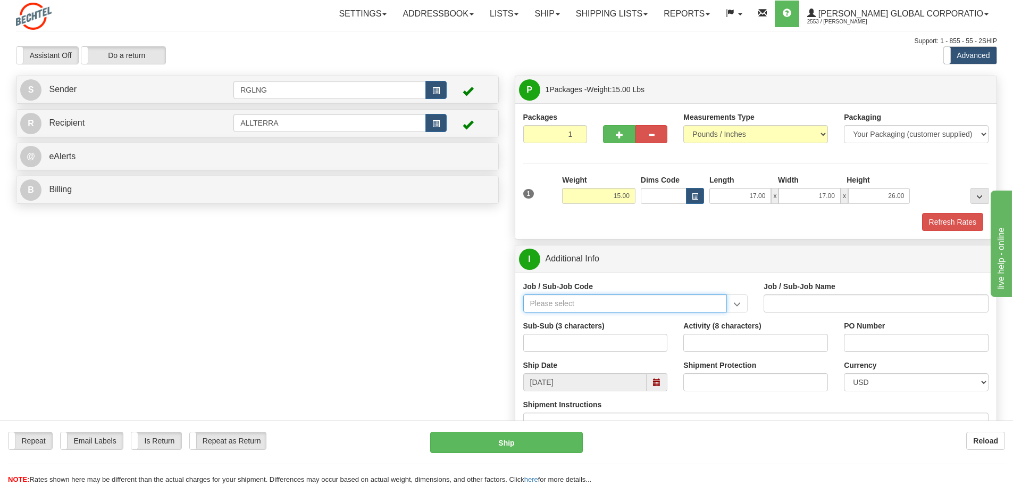
click at [610, 301] on input "Job / Sub-Job Code" at bounding box center [625, 303] width 204 height 18
type input "26251-540"
click at [600, 319] on div "26251-540" at bounding box center [623, 320] width 194 height 12
type input "RIO GRANDE LNG TRAINS 1 & 2 - CRAFT LABOR, FIELD"
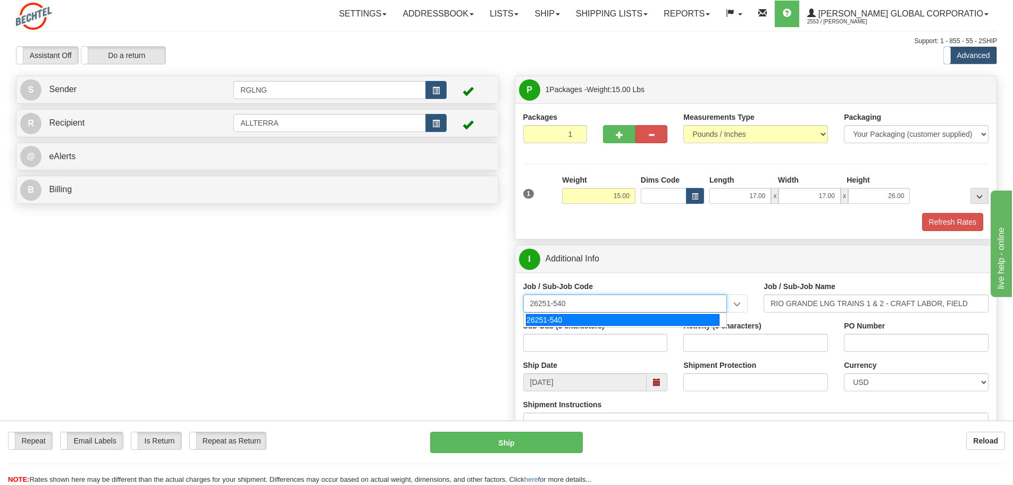
type input "26251-540"
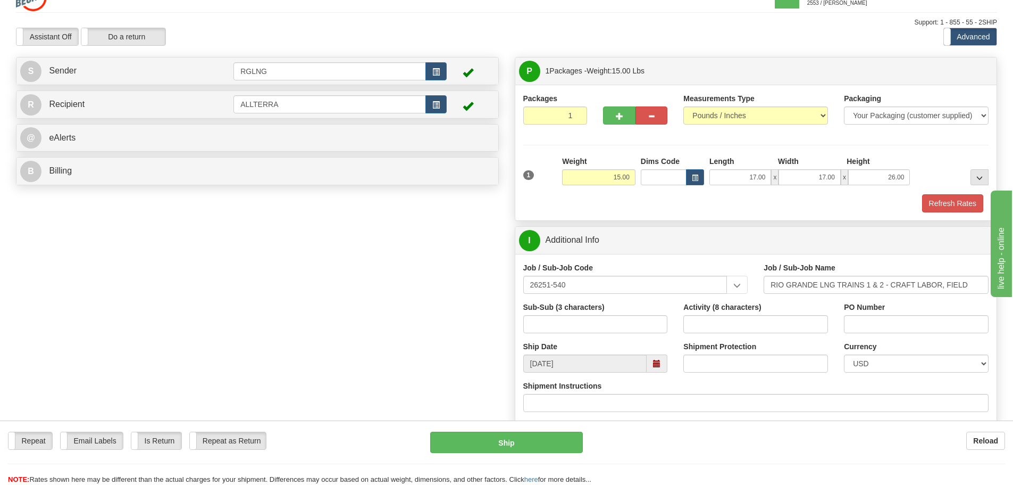
scroll to position [71, 0]
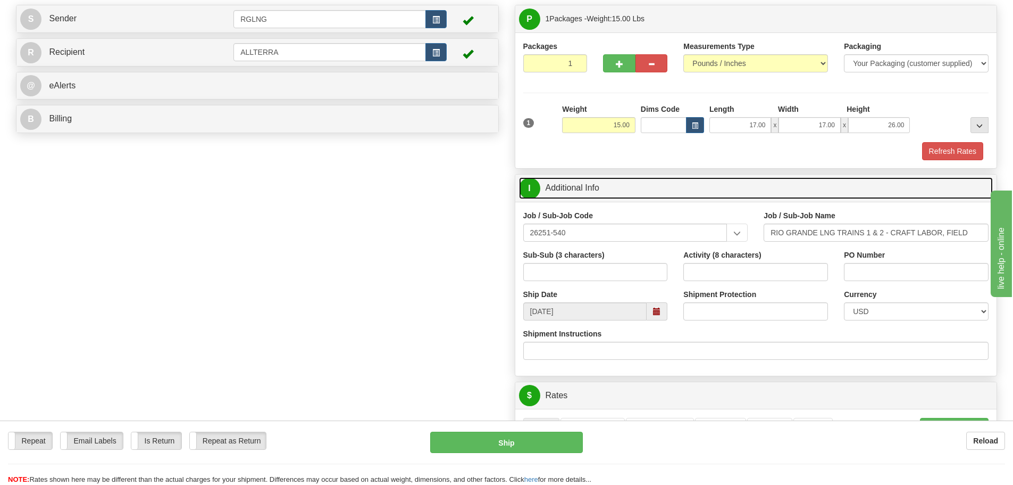
click at [641, 184] on link "I Additional Info" at bounding box center [756, 188] width 474 height 22
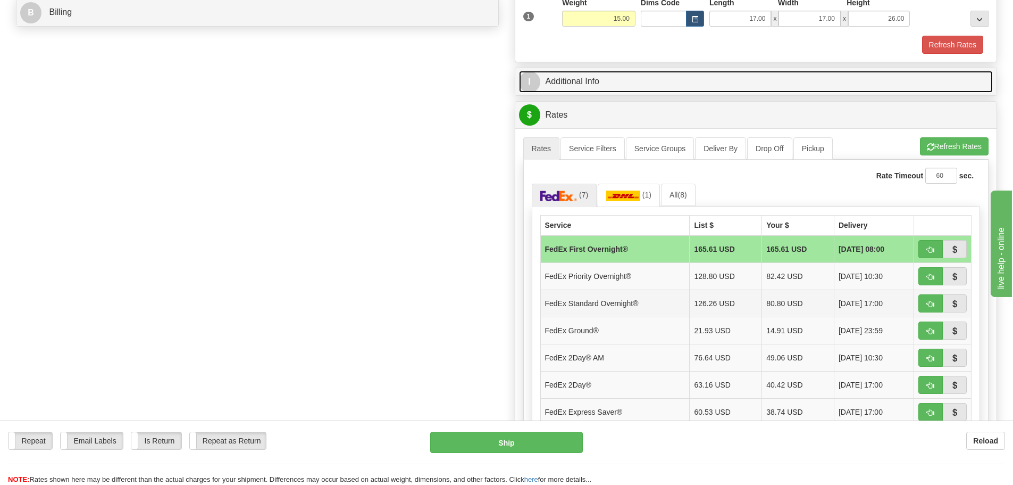
scroll to position [213, 0]
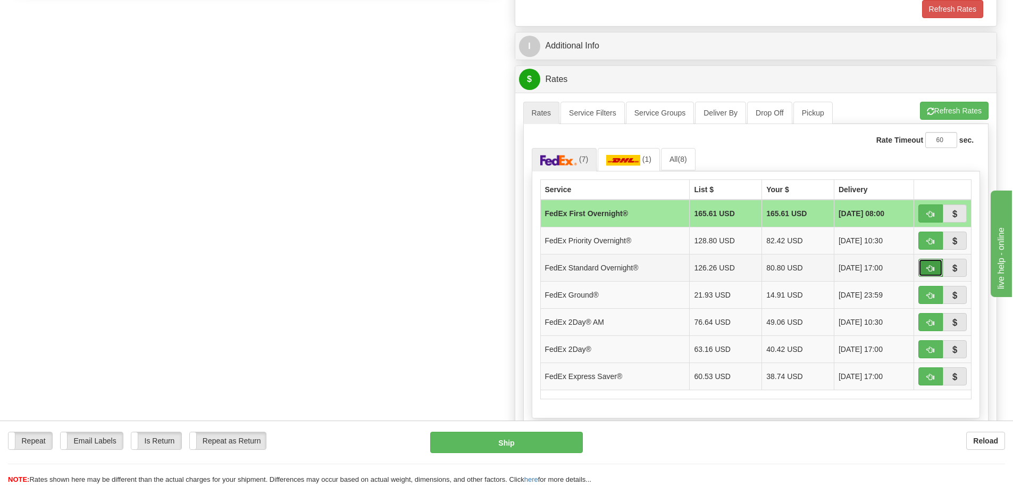
click at [929, 270] on span "button" at bounding box center [930, 268] width 7 height 7
type input "05"
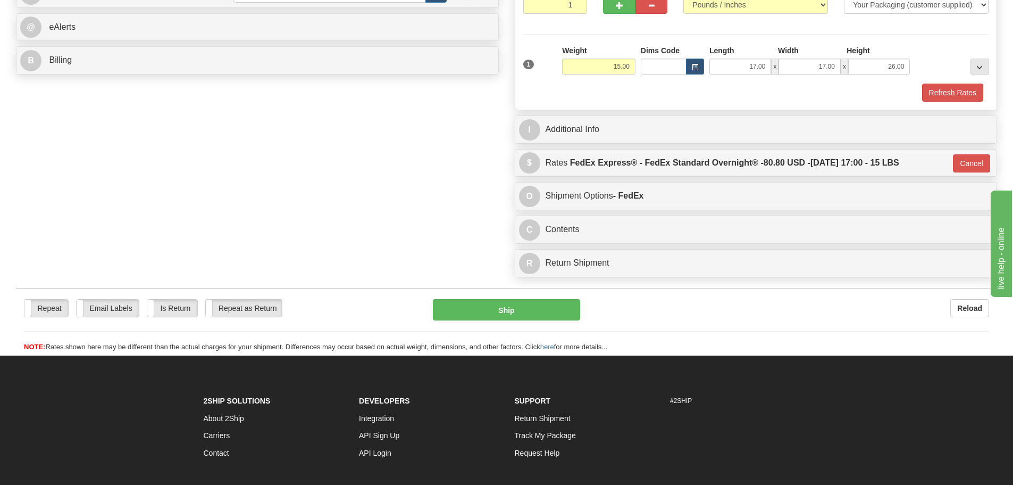
scroll to position [106, 0]
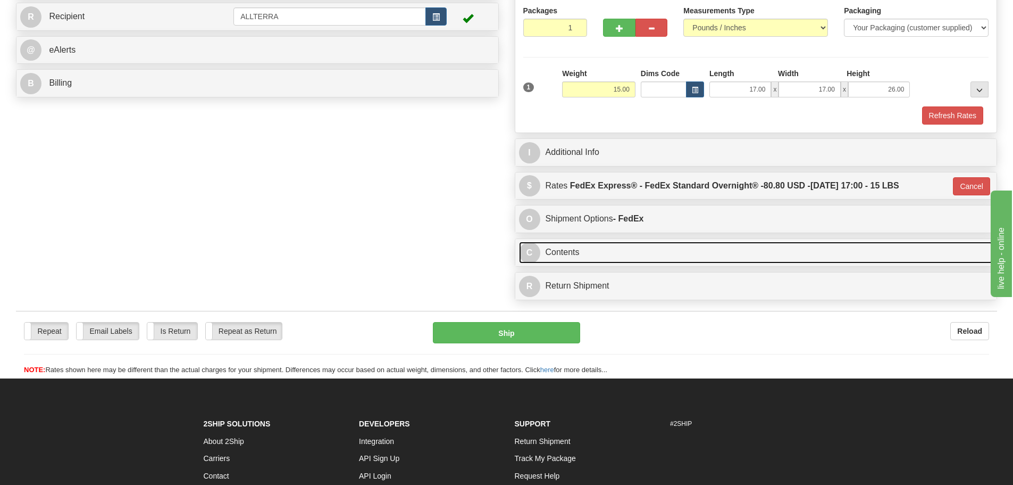
click at [602, 258] on link "C Contents" at bounding box center [756, 253] width 474 height 22
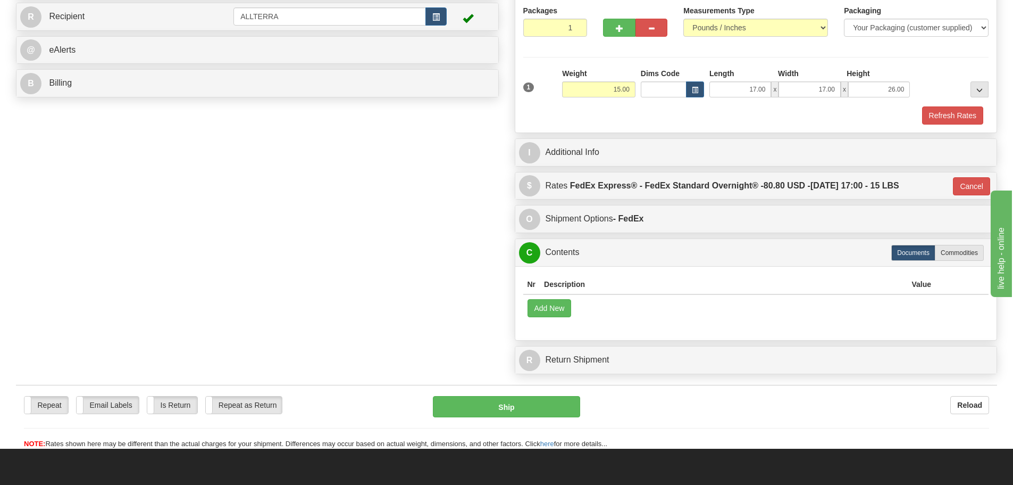
click at [552, 296] on td "Add New" at bounding box center [756, 307] width 466 height 27
click at [552, 304] on button "Add New" at bounding box center [550, 308] width 44 height 18
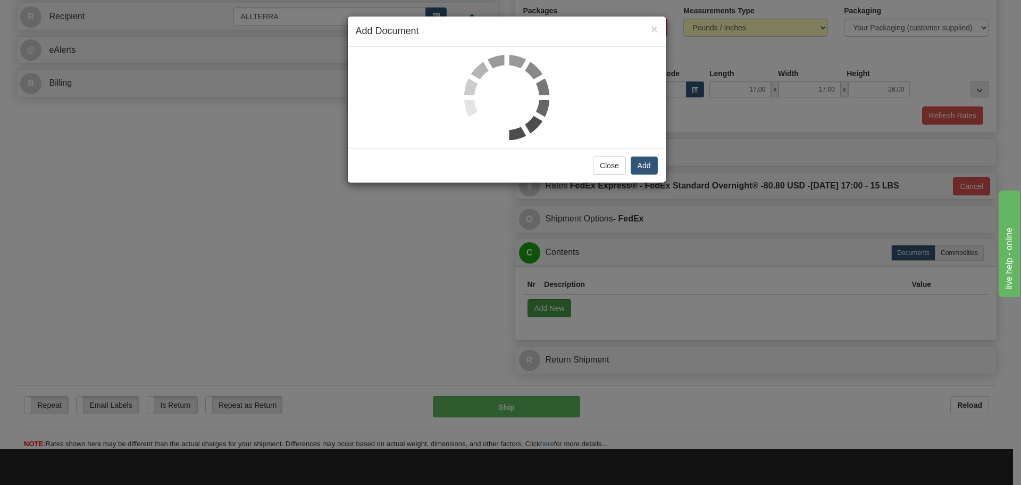
select select "US"
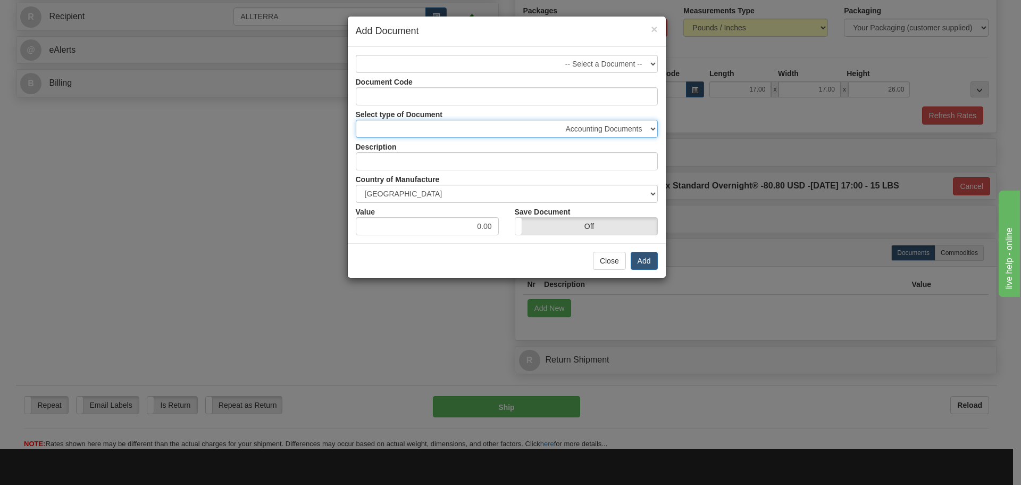
click at [627, 134] on select "Accounting Documents Analysis Reports Applications (Completed) Bank Statements …" at bounding box center [507, 129] width 302 height 18
click at [631, 130] on select "Accounting Documents Analysis Reports Applications (Completed) Bank Statements …" at bounding box center [507, 129] width 302 height 18
click at [640, 70] on select "-- Select a Document --" at bounding box center [507, 64] width 302 height 18
click at [356, 55] on select "-- Select a Document --" at bounding box center [507, 64] width 302 height 18
click at [628, 104] on input "Document Code" at bounding box center [507, 96] width 302 height 18
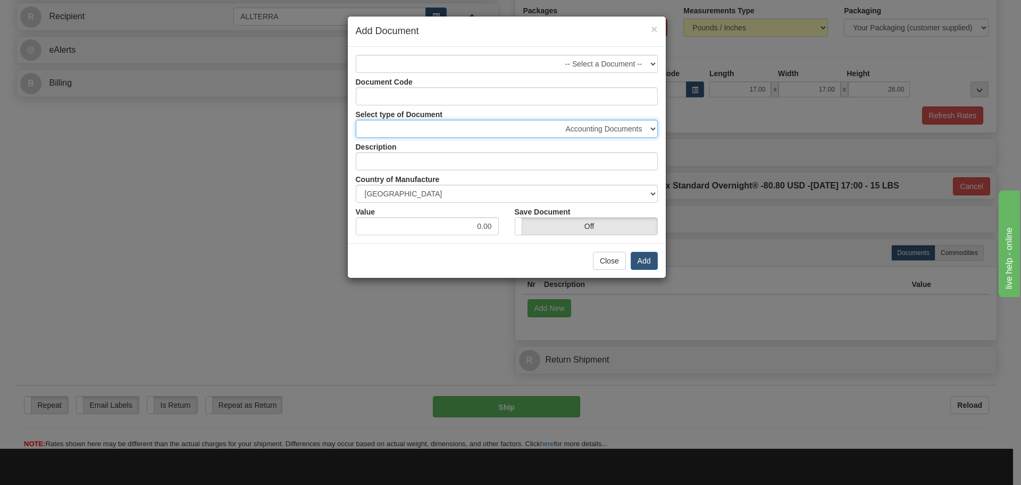
click at [624, 128] on select "Accounting Documents Analysis Reports Applications (Completed) Bank Statements …" at bounding box center [507, 129] width 302 height 18
click at [624, 127] on select "Accounting Documents Analysis Reports Applications (Completed) Bank Statements …" at bounding box center [507, 129] width 302 height 18
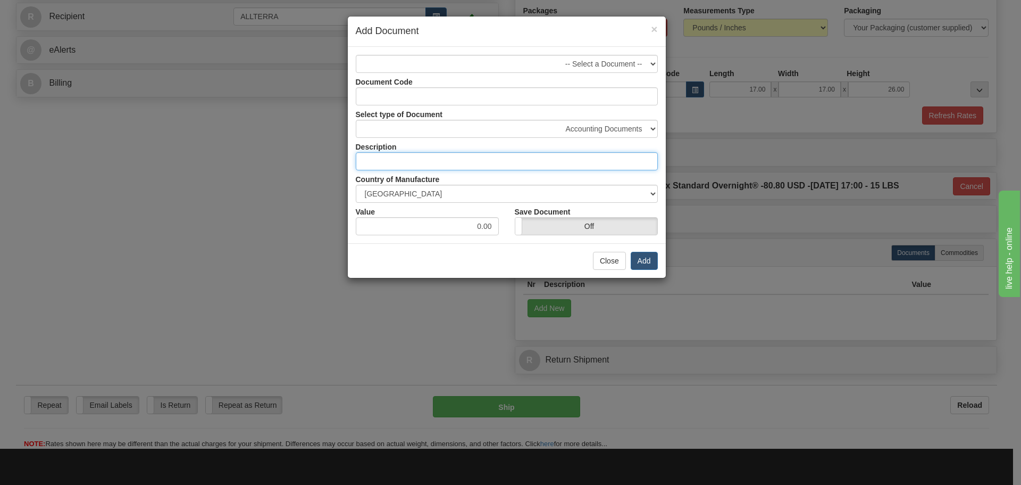
click at [617, 163] on input "text" at bounding box center [507, 161] width 302 height 18
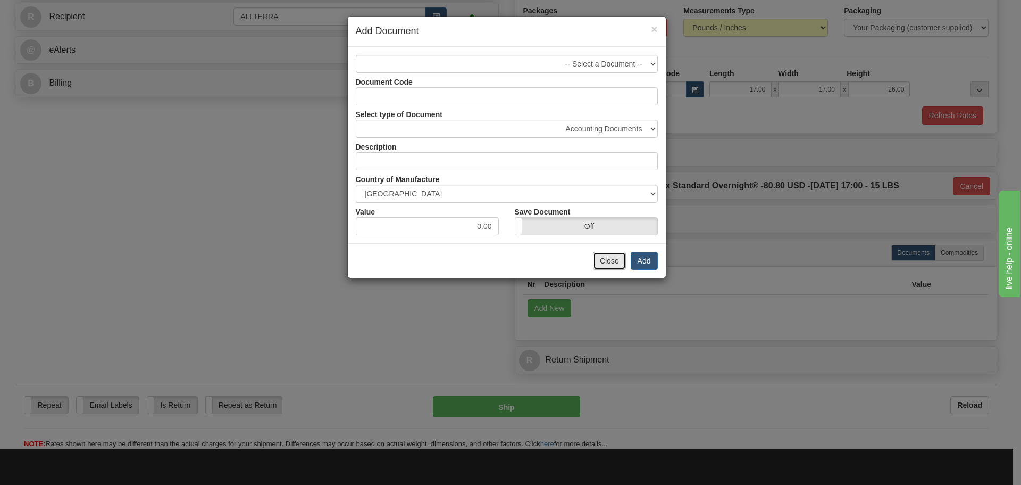
click at [620, 267] on button "Close" at bounding box center [609, 261] width 33 height 18
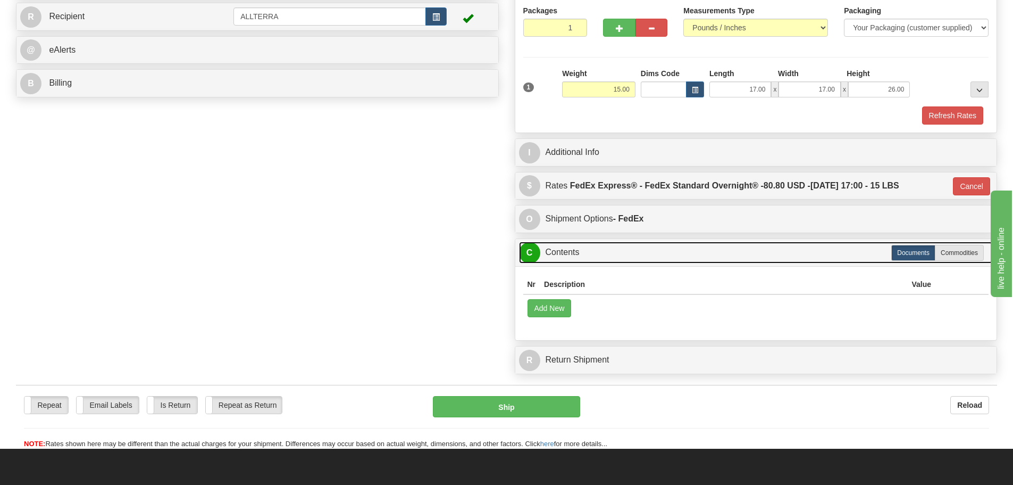
click at [745, 249] on link "C Contents" at bounding box center [756, 253] width 474 height 22
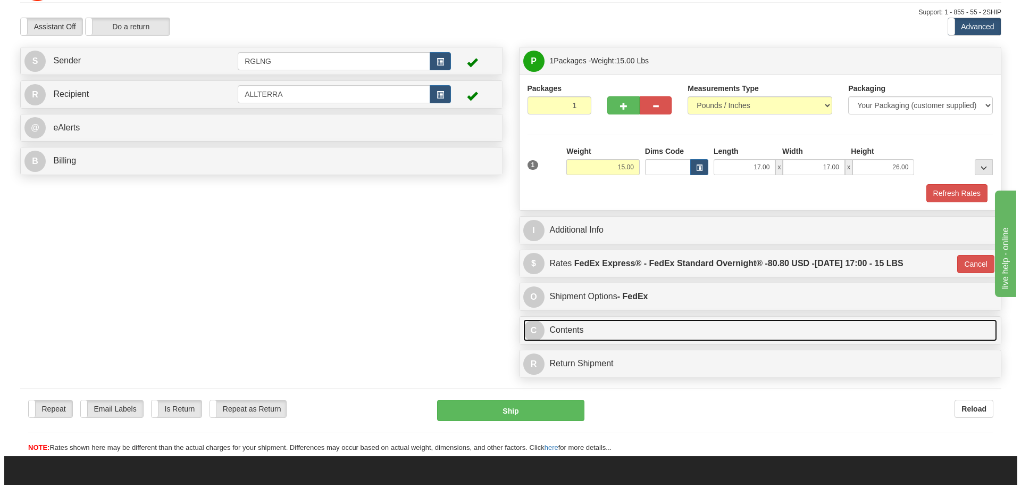
scroll to position [0, 0]
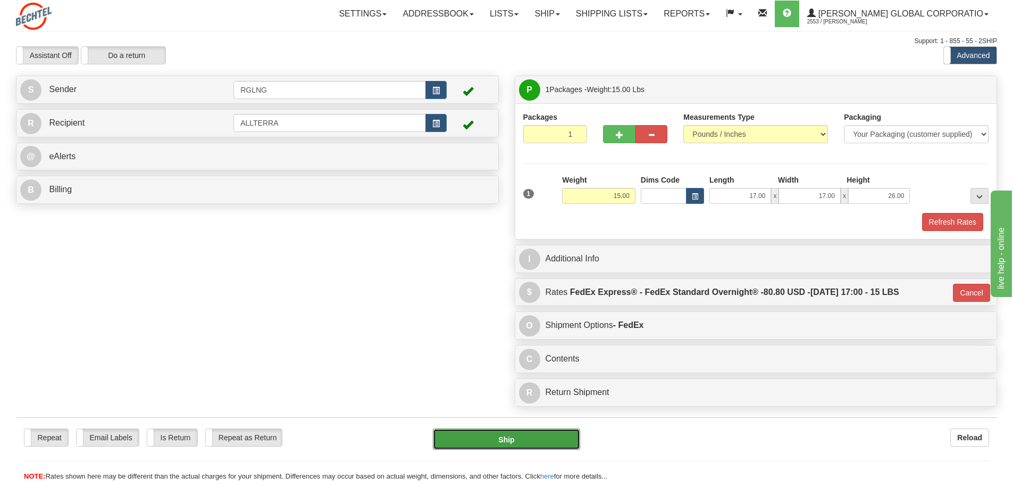
click at [503, 432] on button "Ship" at bounding box center [506, 438] width 147 height 21
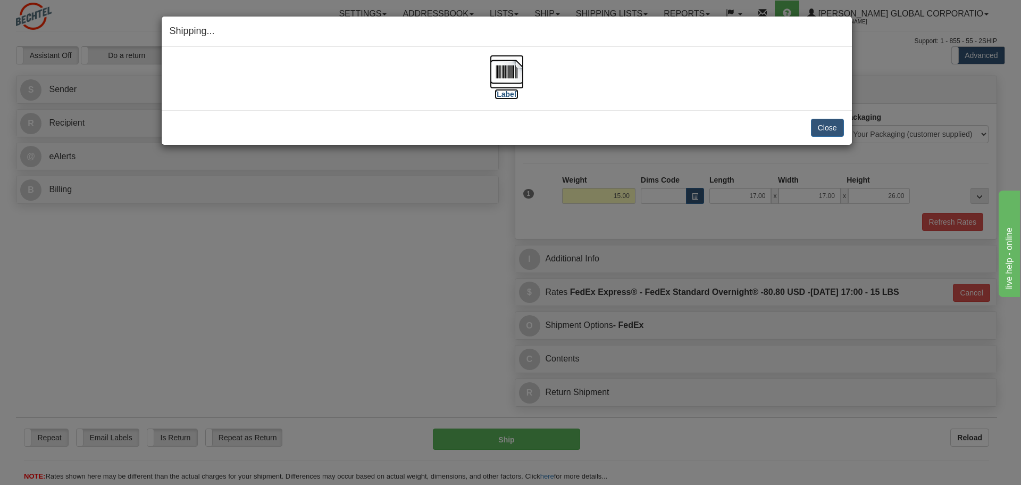
click at [503, 94] on label "[Label]" at bounding box center [507, 94] width 24 height 11
